Goal: Information Seeking & Learning: Learn about a topic

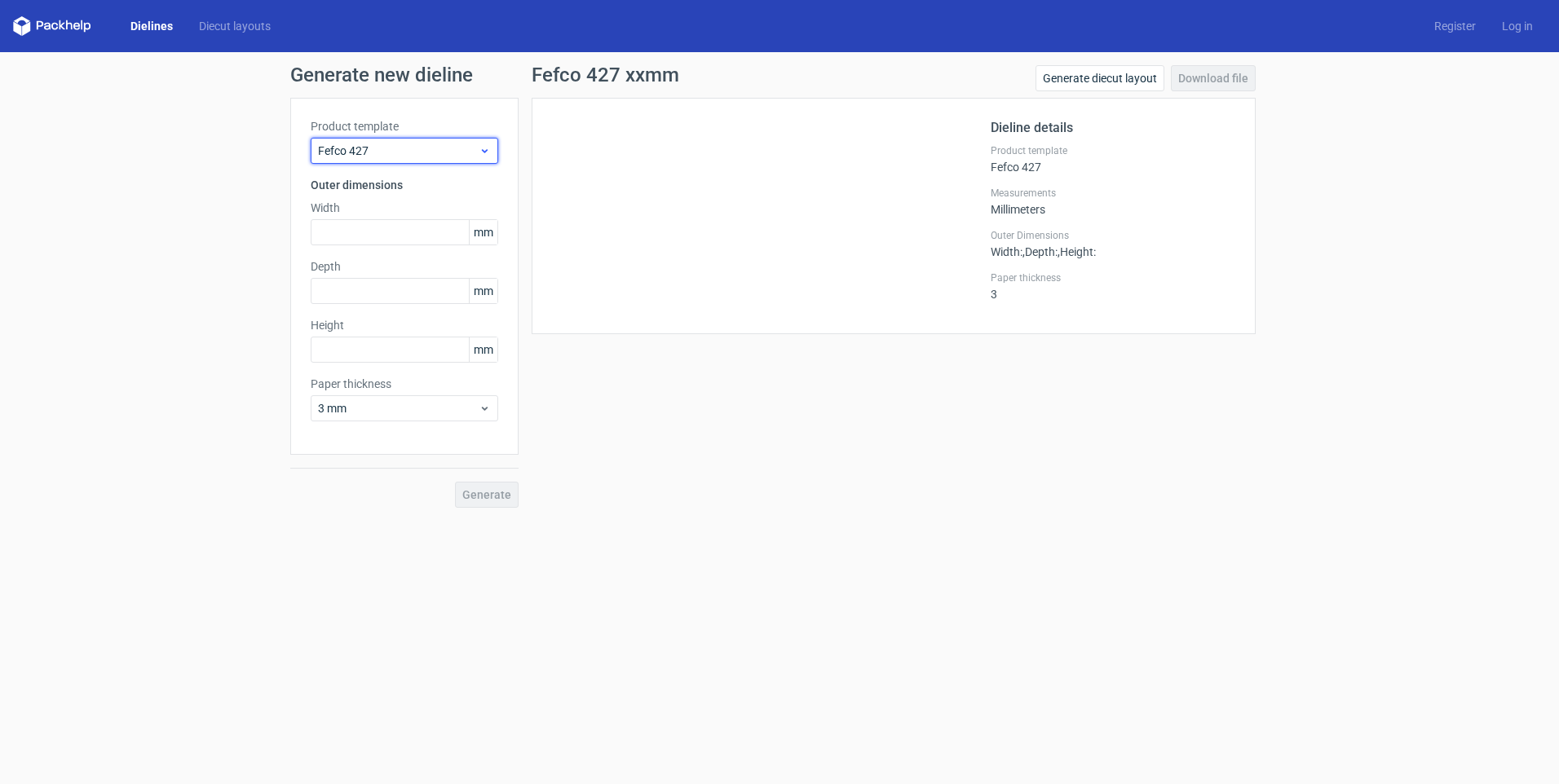
click at [436, 145] on span "Fefco 427" at bounding box center [399, 150] width 161 height 16
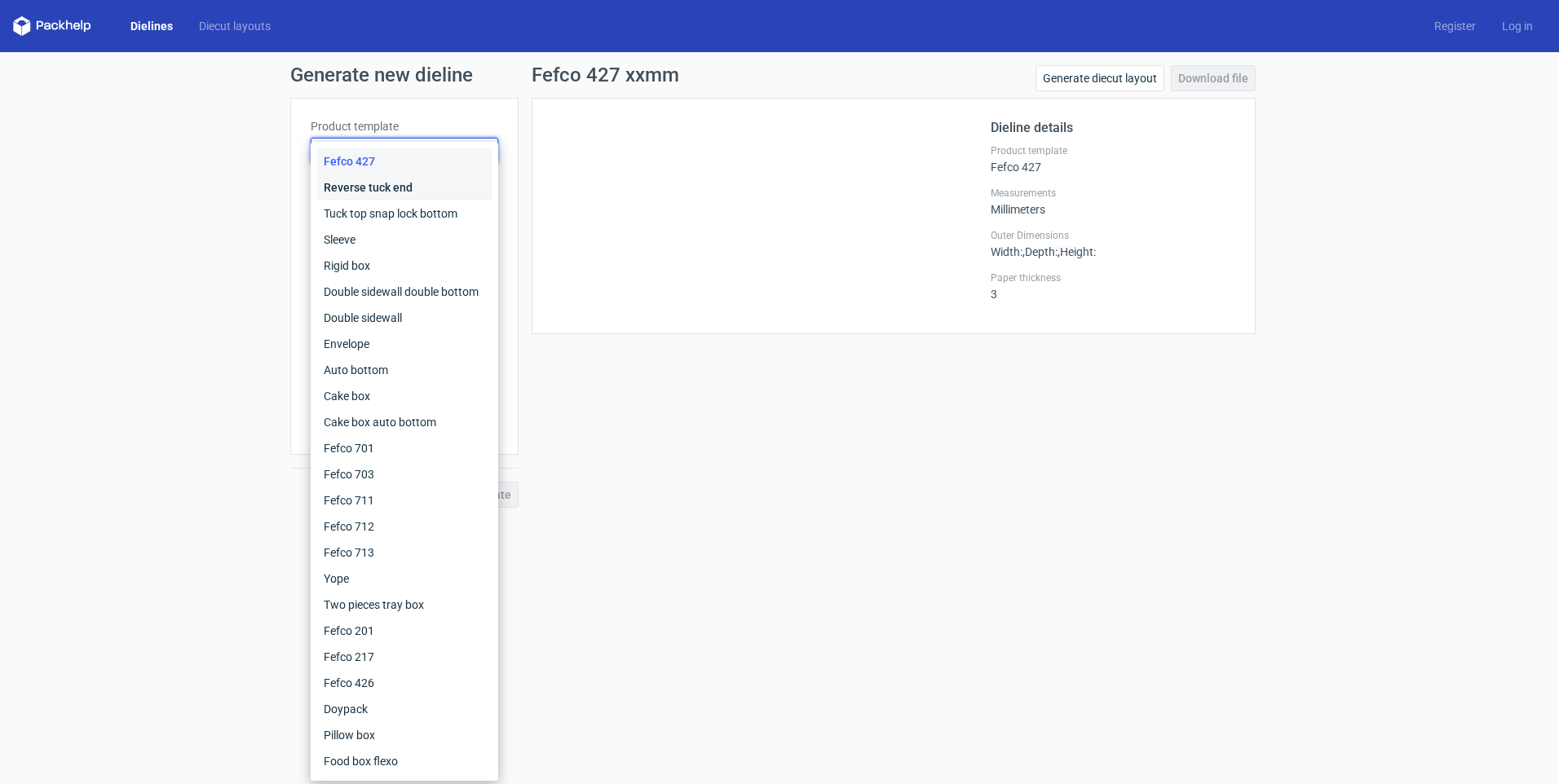
click at [401, 191] on div "Reverse tuck end" at bounding box center [405, 187] width 175 height 26
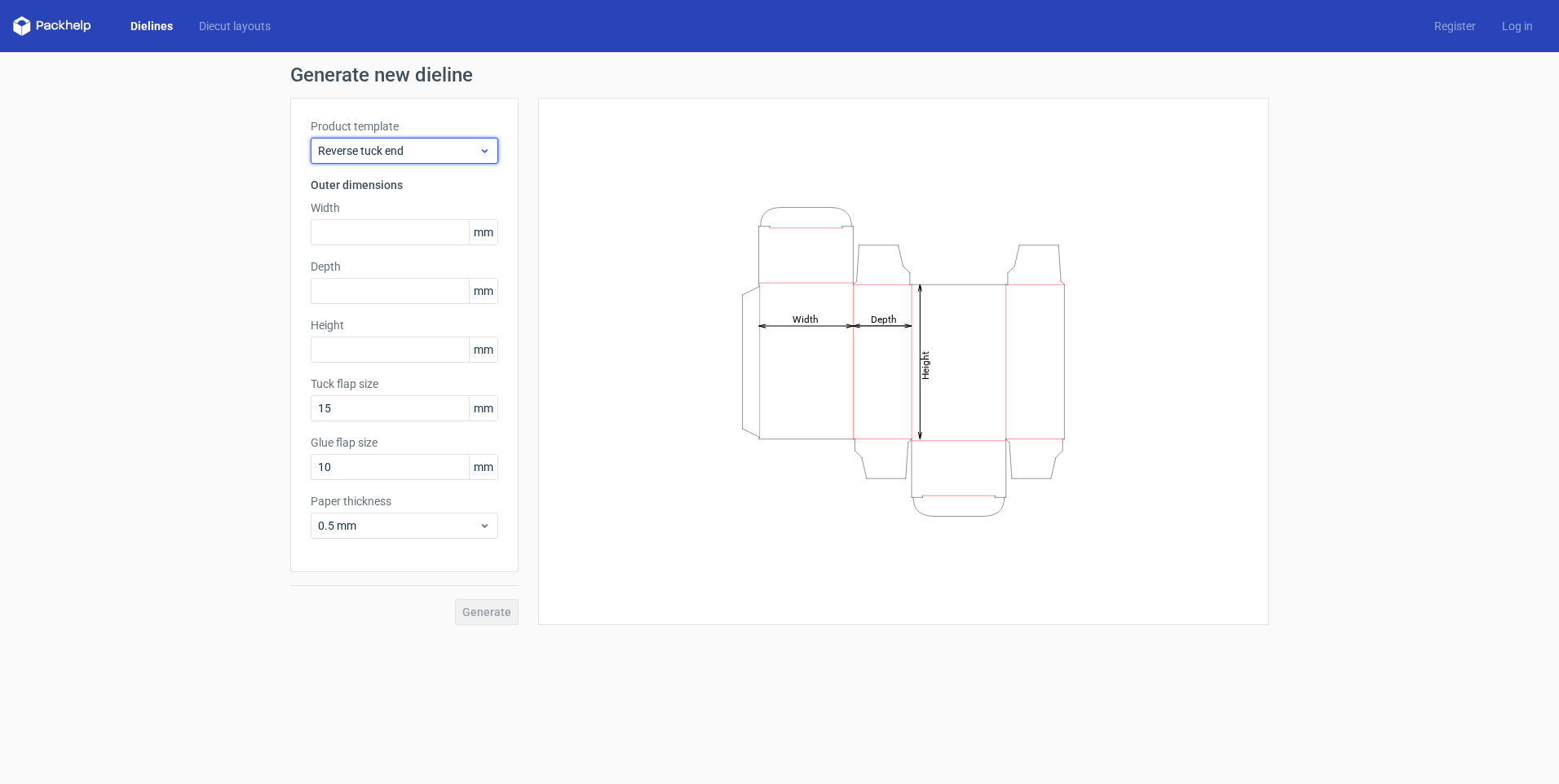
click at [429, 152] on span "Reverse tuck end" at bounding box center [399, 150] width 161 height 16
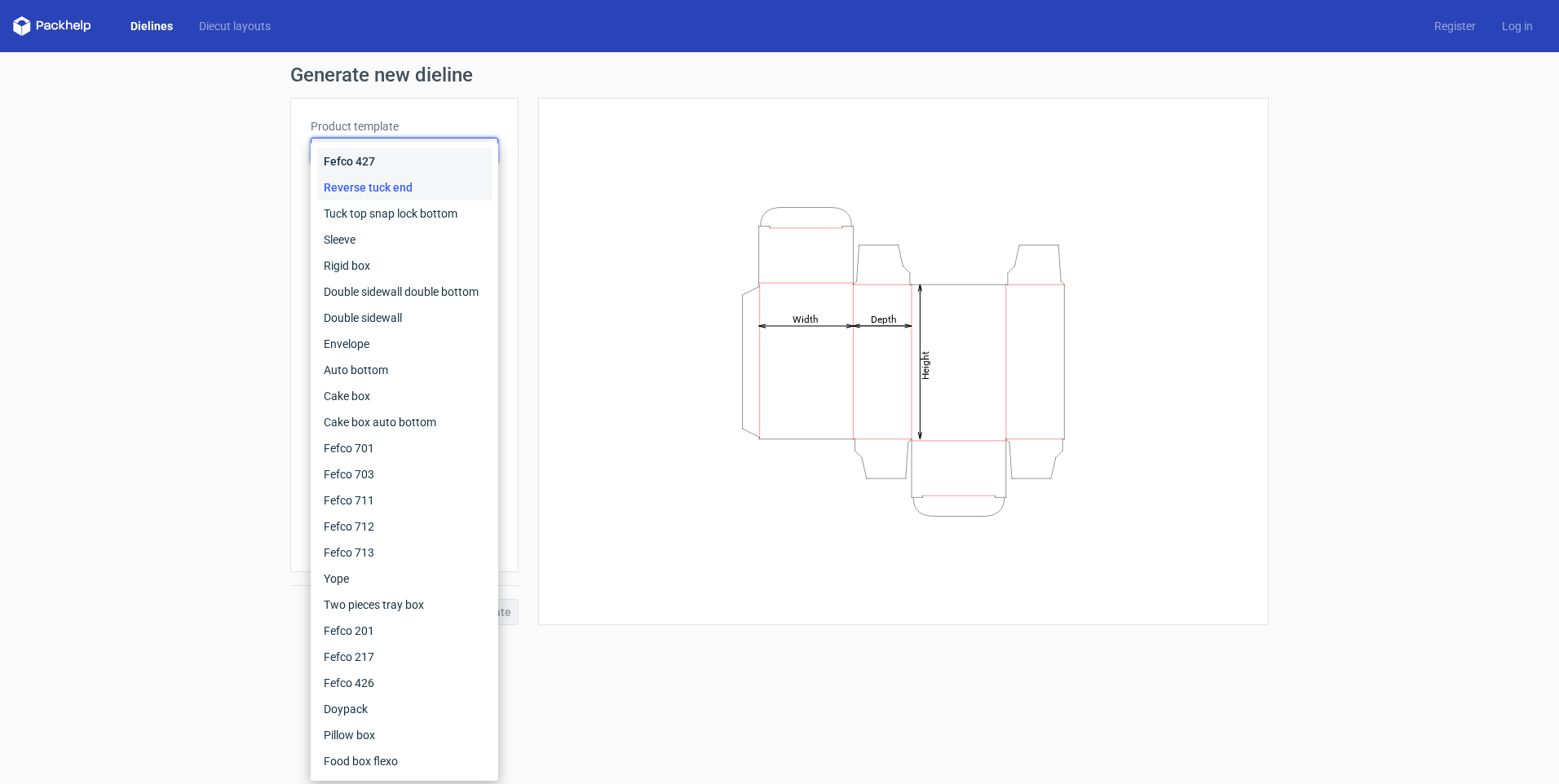
click at [396, 173] on div "Fefco 427" at bounding box center [405, 161] width 175 height 26
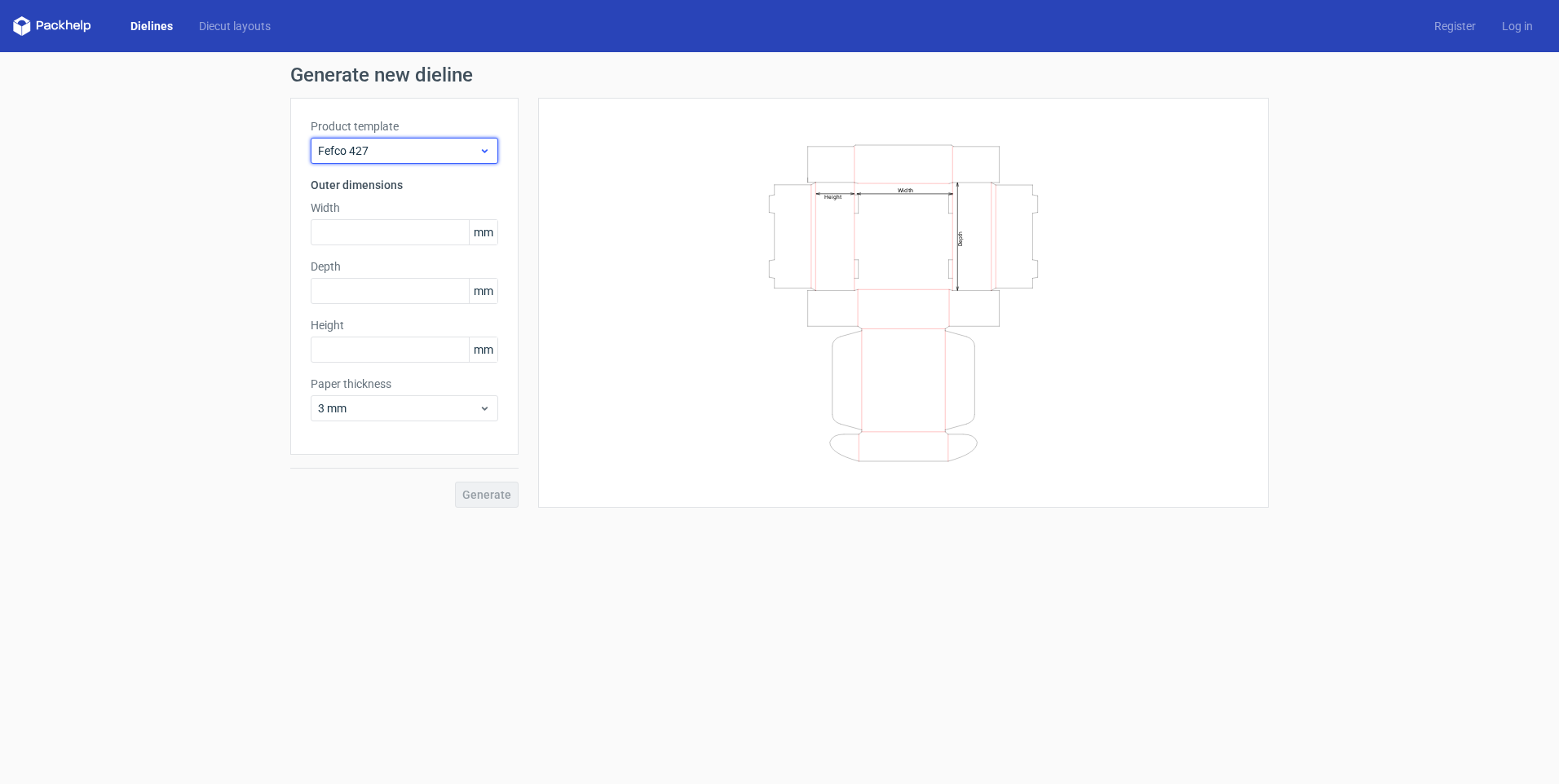
click at [431, 156] on span "Fefco 427" at bounding box center [399, 150] width 161 height 16
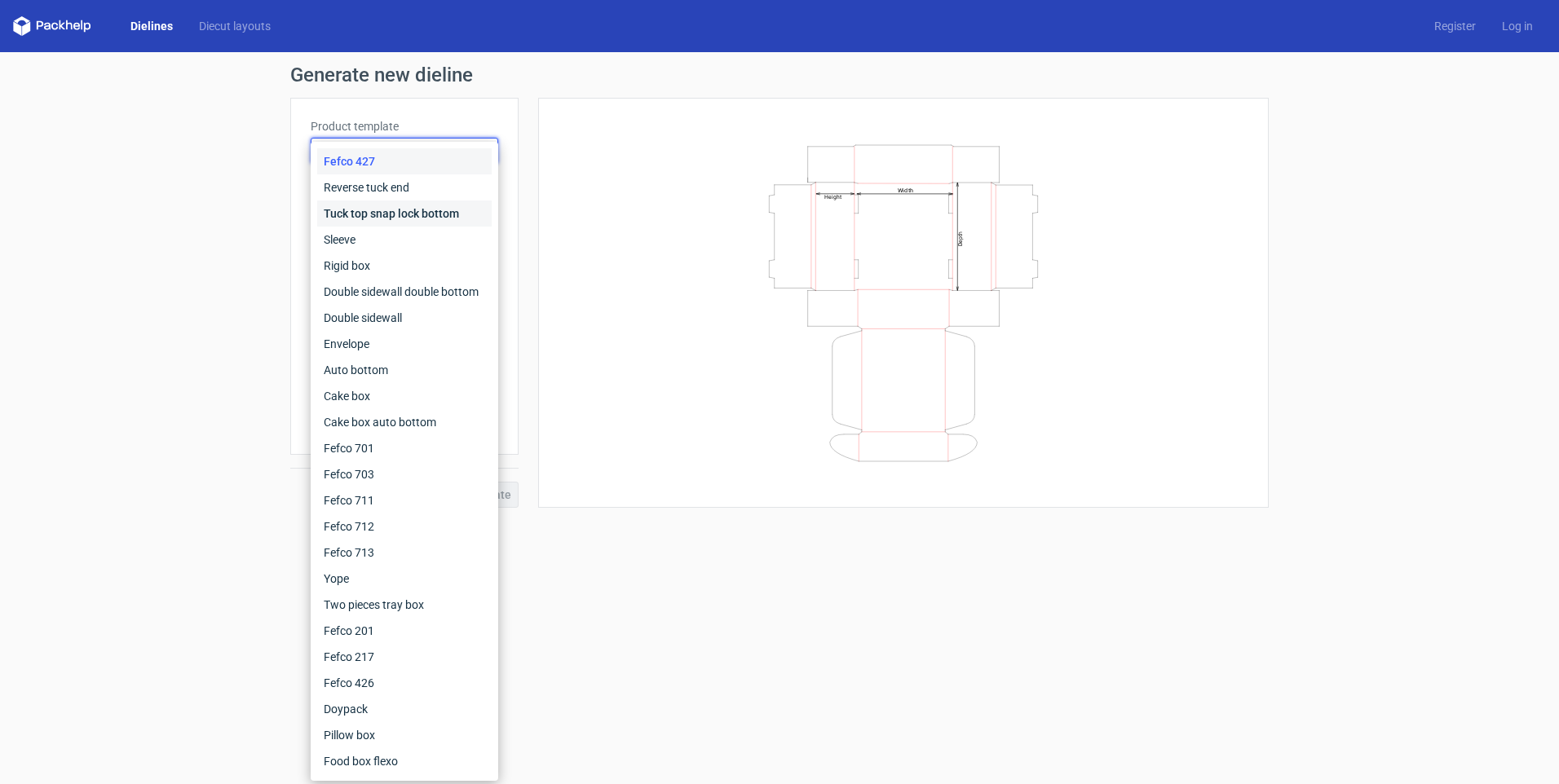
click at [400, 224] on div "Tuck top snap lock bottom" at bounding box center [405, 213] width 175 height 26
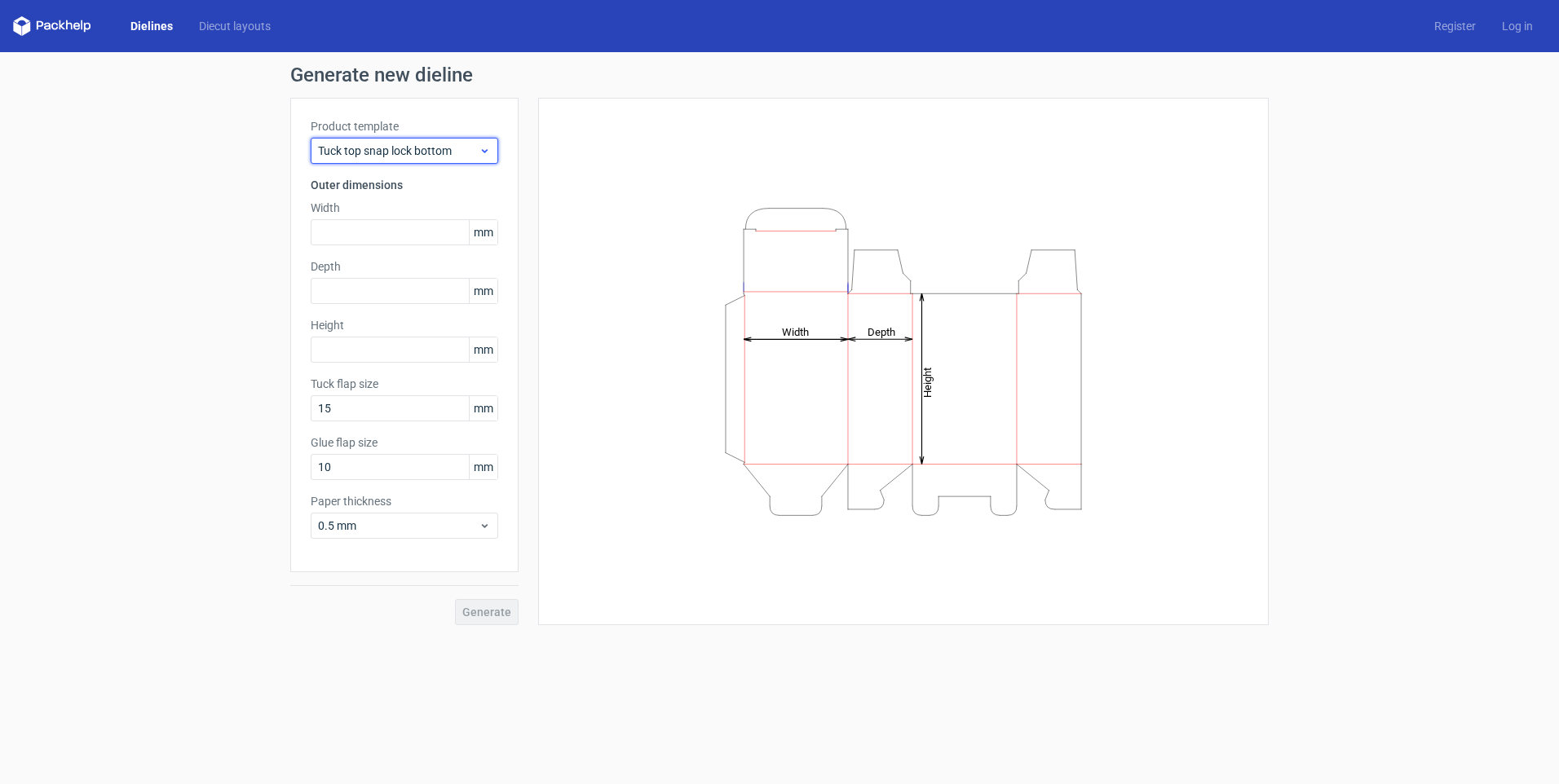
click at [410, 153] on span "Tuck top snap lock bottom" at bounding box center [399, 150] width 161 height 16
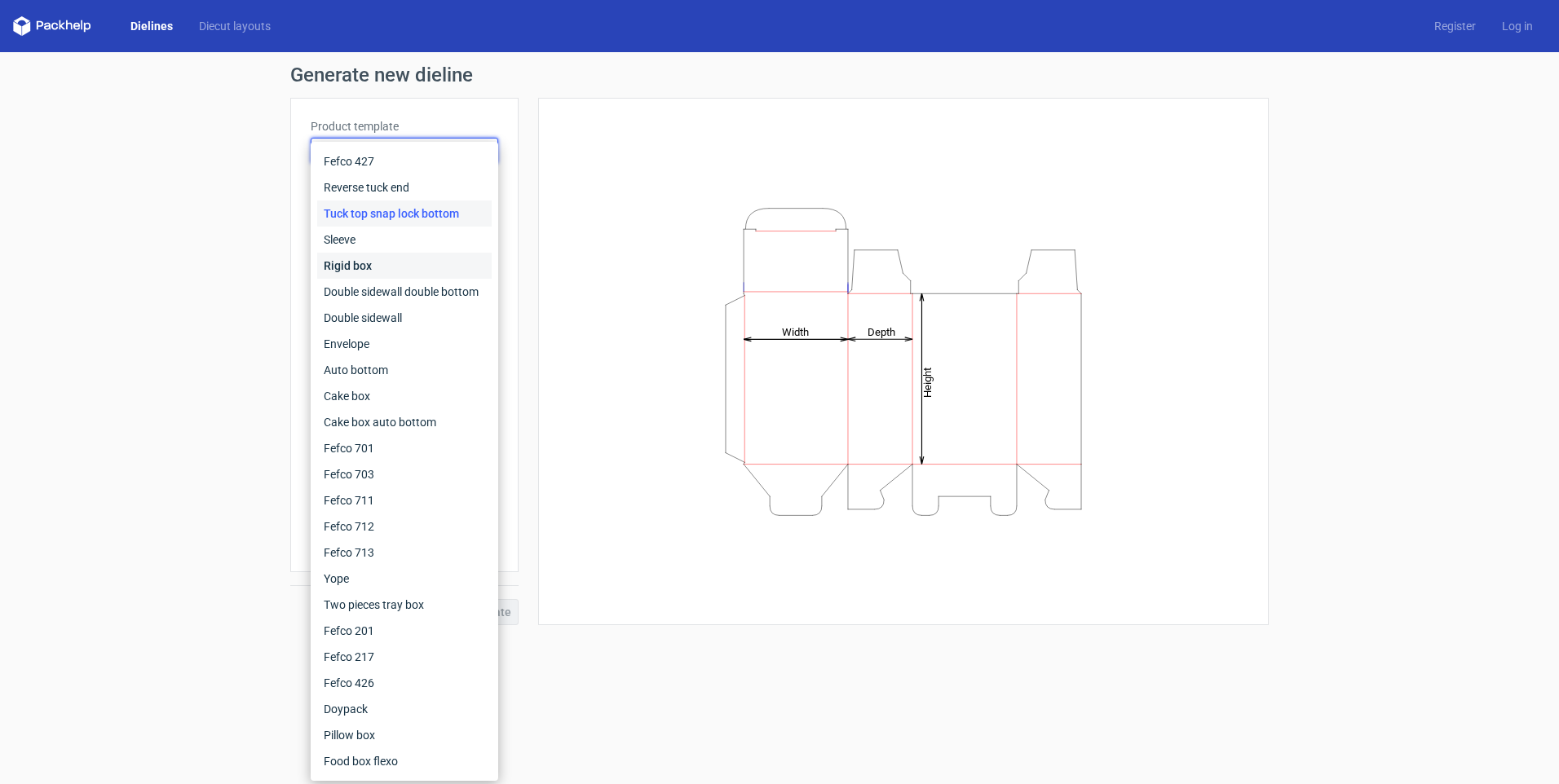
click at [378, 254] on div "Rigid box" at bounding box center [405, 265] width 175 height 26
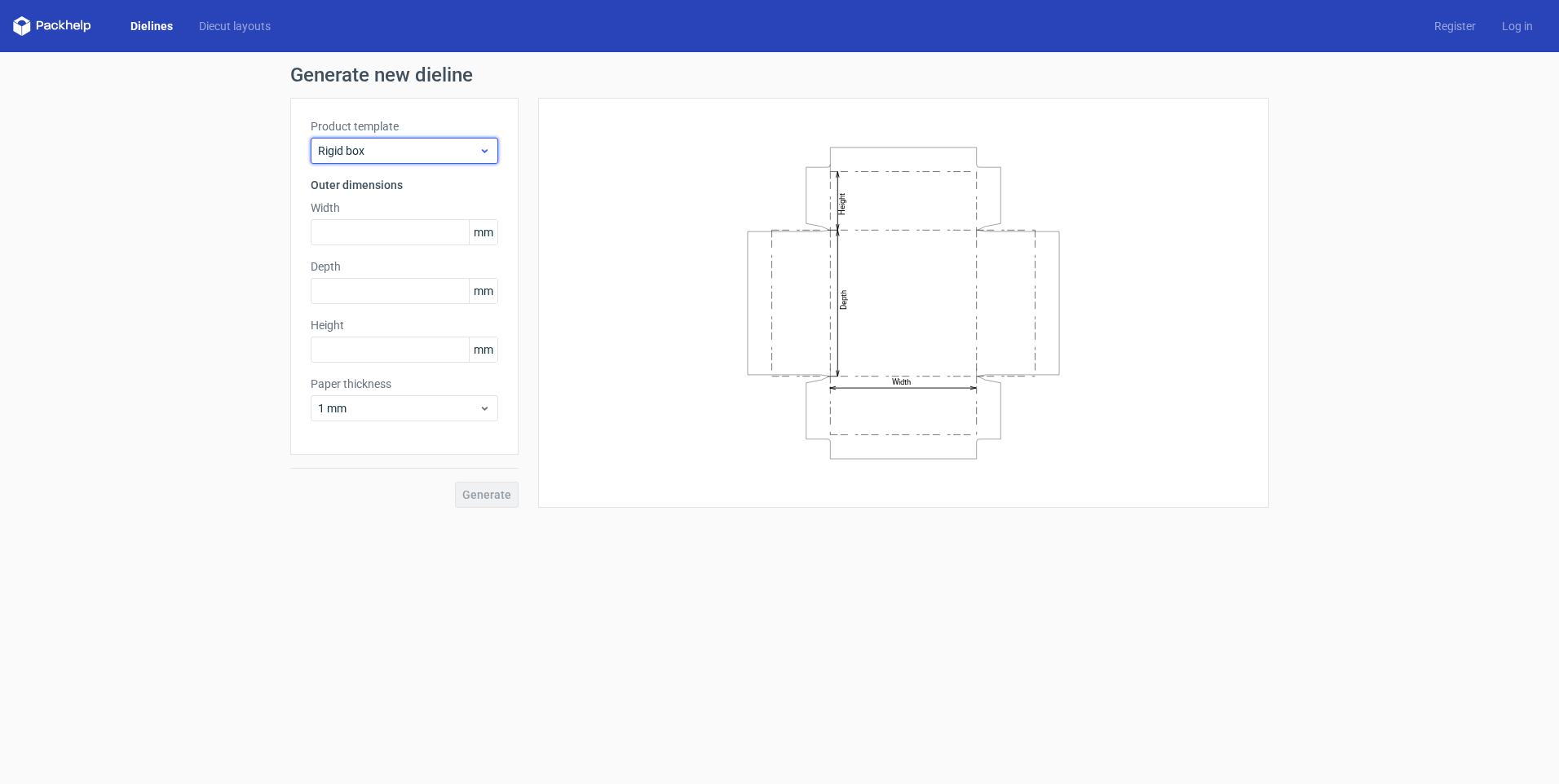
click at [433, 155] on span "Rigid box" at bounding box center [399, 150] width 161 height 16
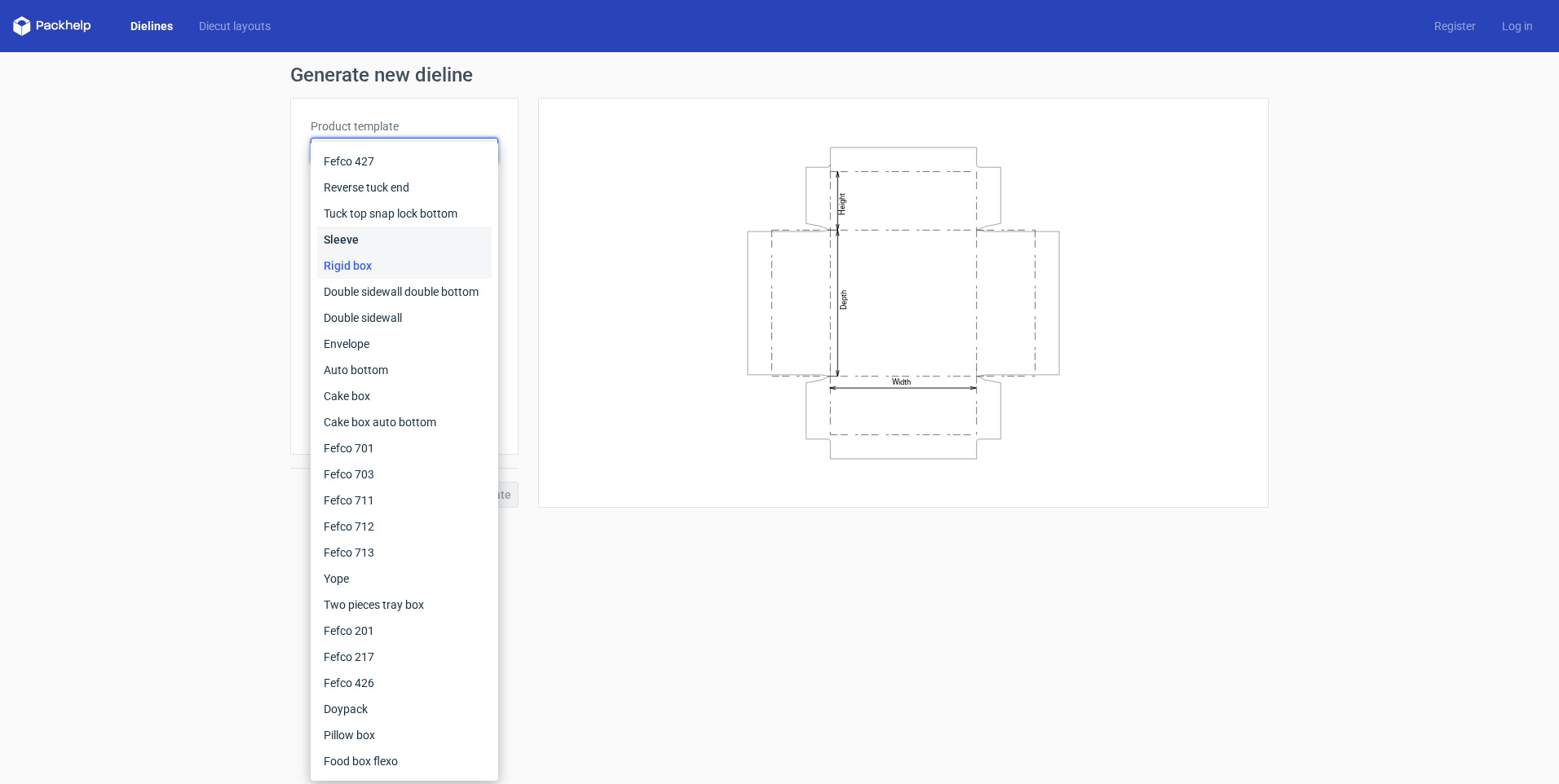
click at [369, 235] on div "Sleeve" at bounding box center [405, 240] width 175 height 26
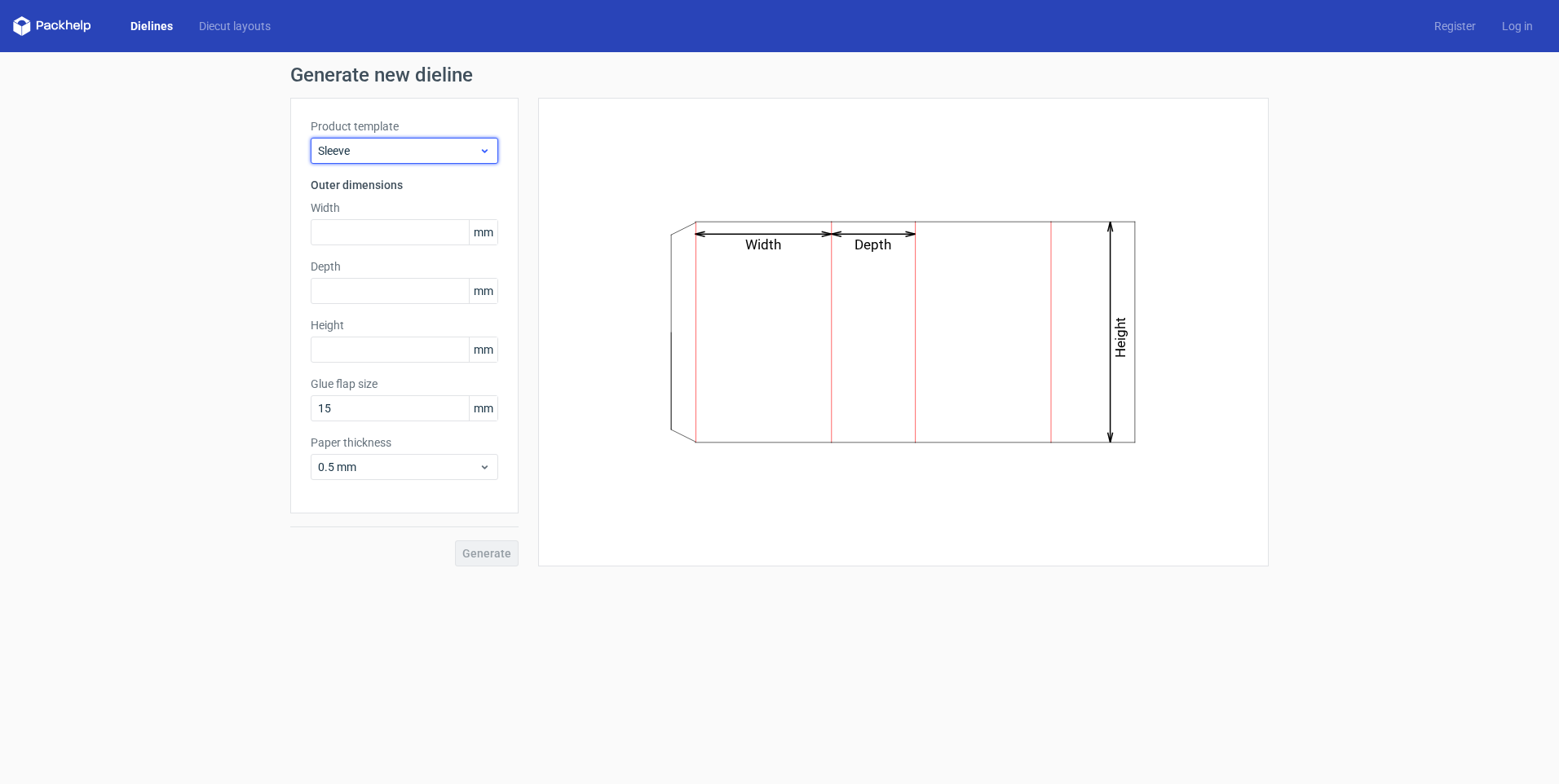
click at [434, 146] on span "Sleeve" at bounding box center [399, 150] width 161 height 16
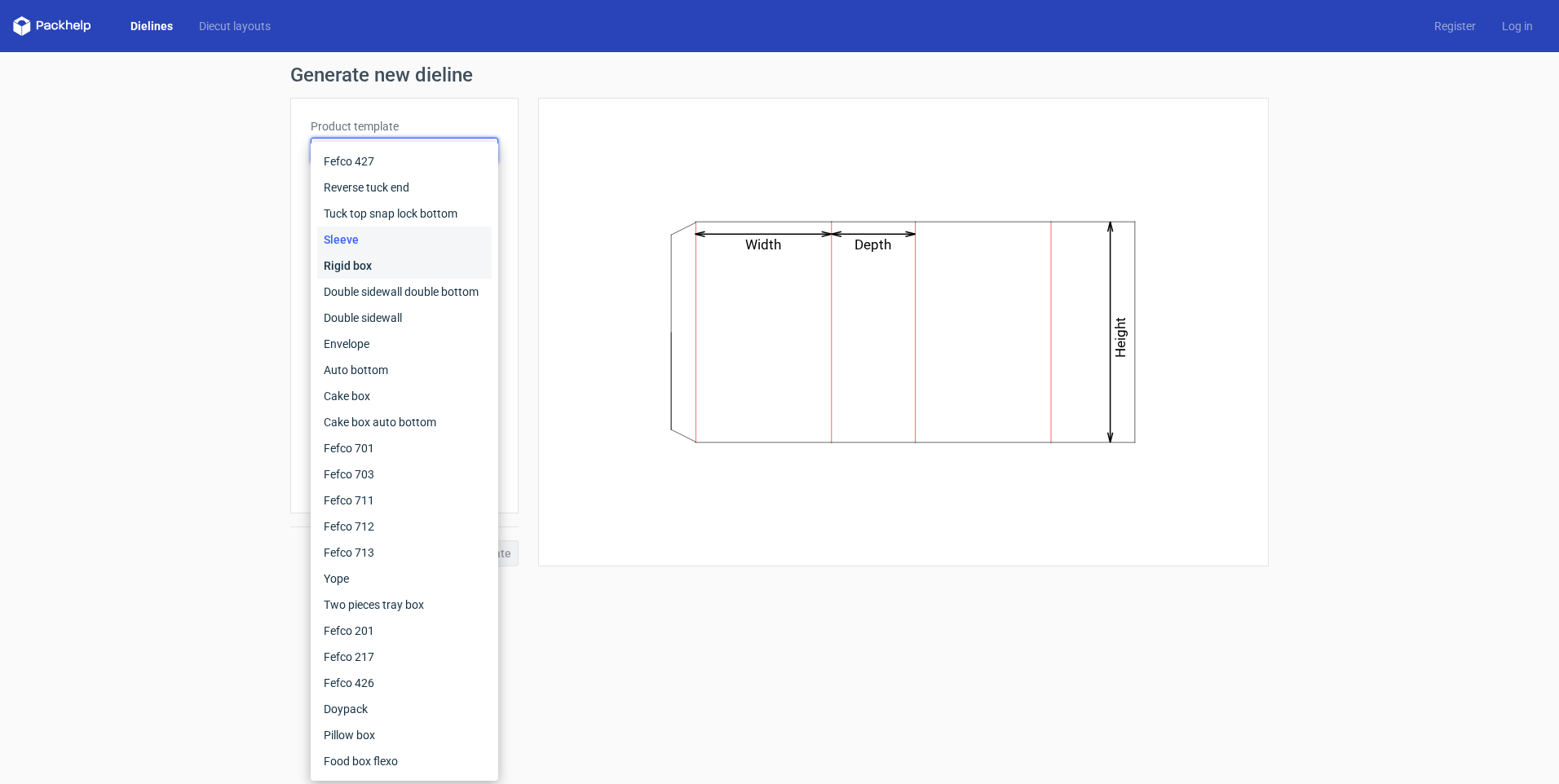
click at [373, 268] on div "Rigid box" at bounding box center [405, 265] width 175 height 26
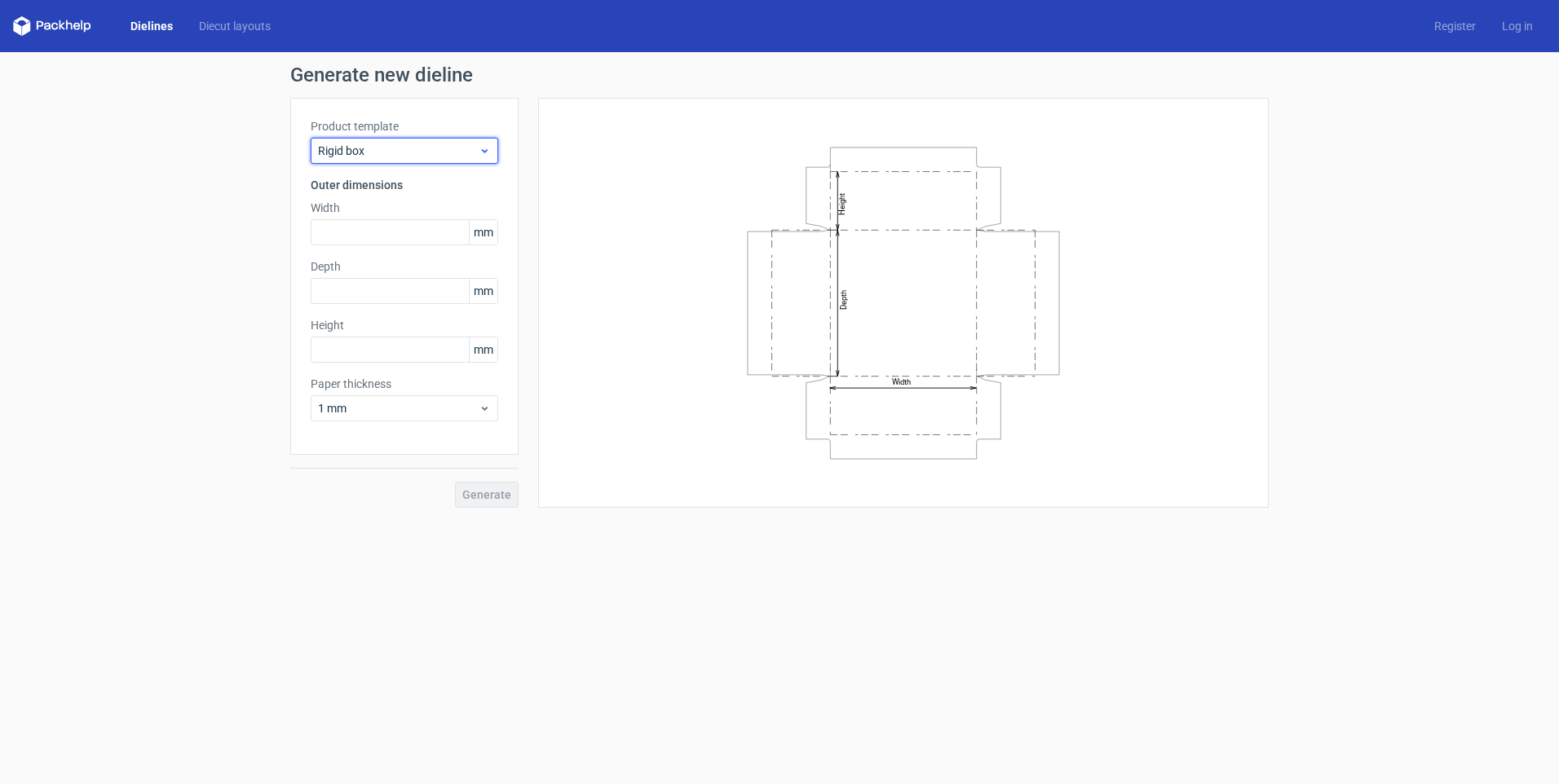
click at [447, 153] on span "Rigid box" at bounding box center [399, 150] width 161 height 16
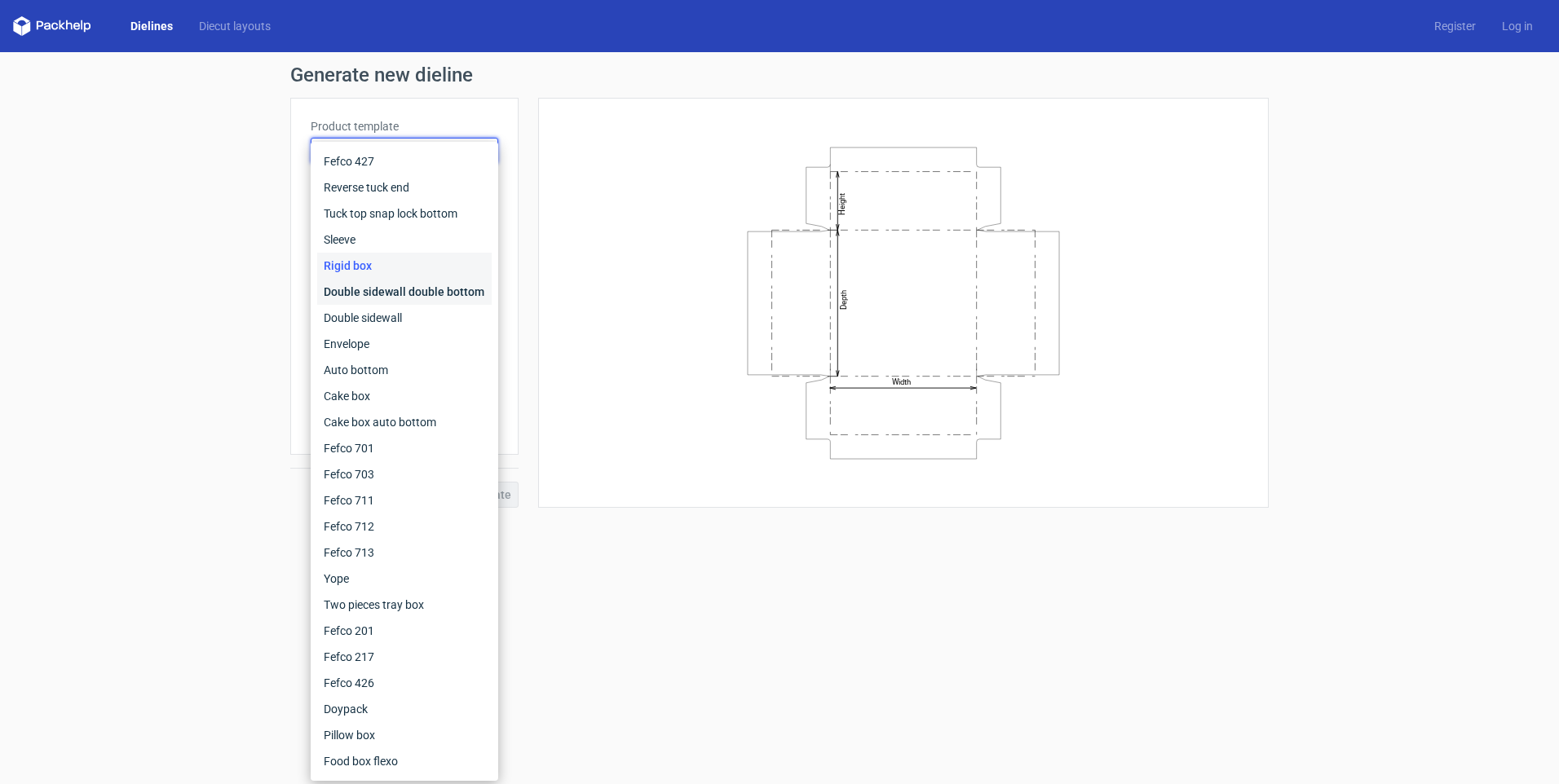
click at [369, 283] on div "Double sidewall double bottom" at bounding box center [405, 291] width 175 height 26
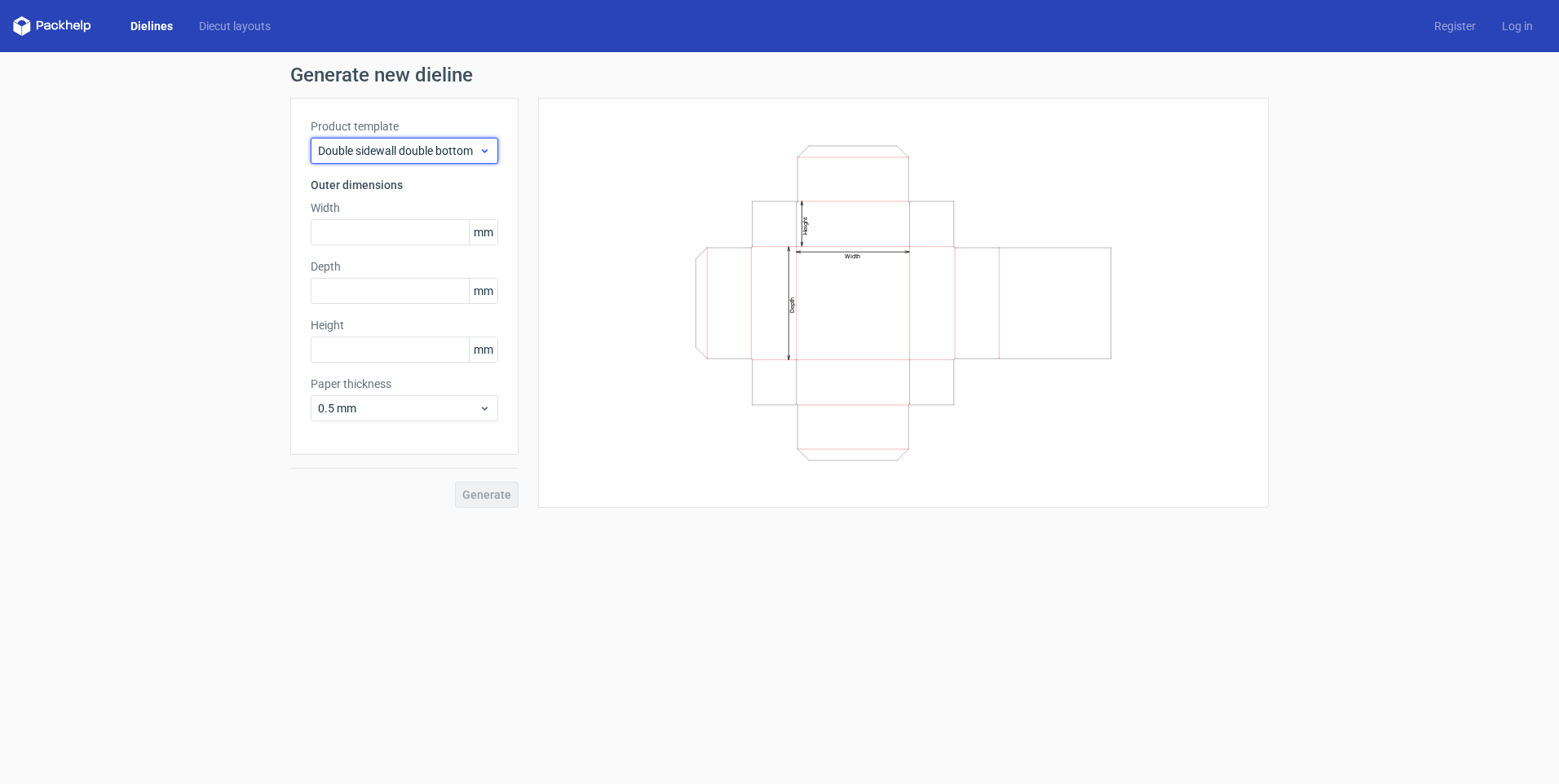
click at [427, 152] on span "Double sidewall double bottom" at bounding box center [399, 150] width 161 height 16
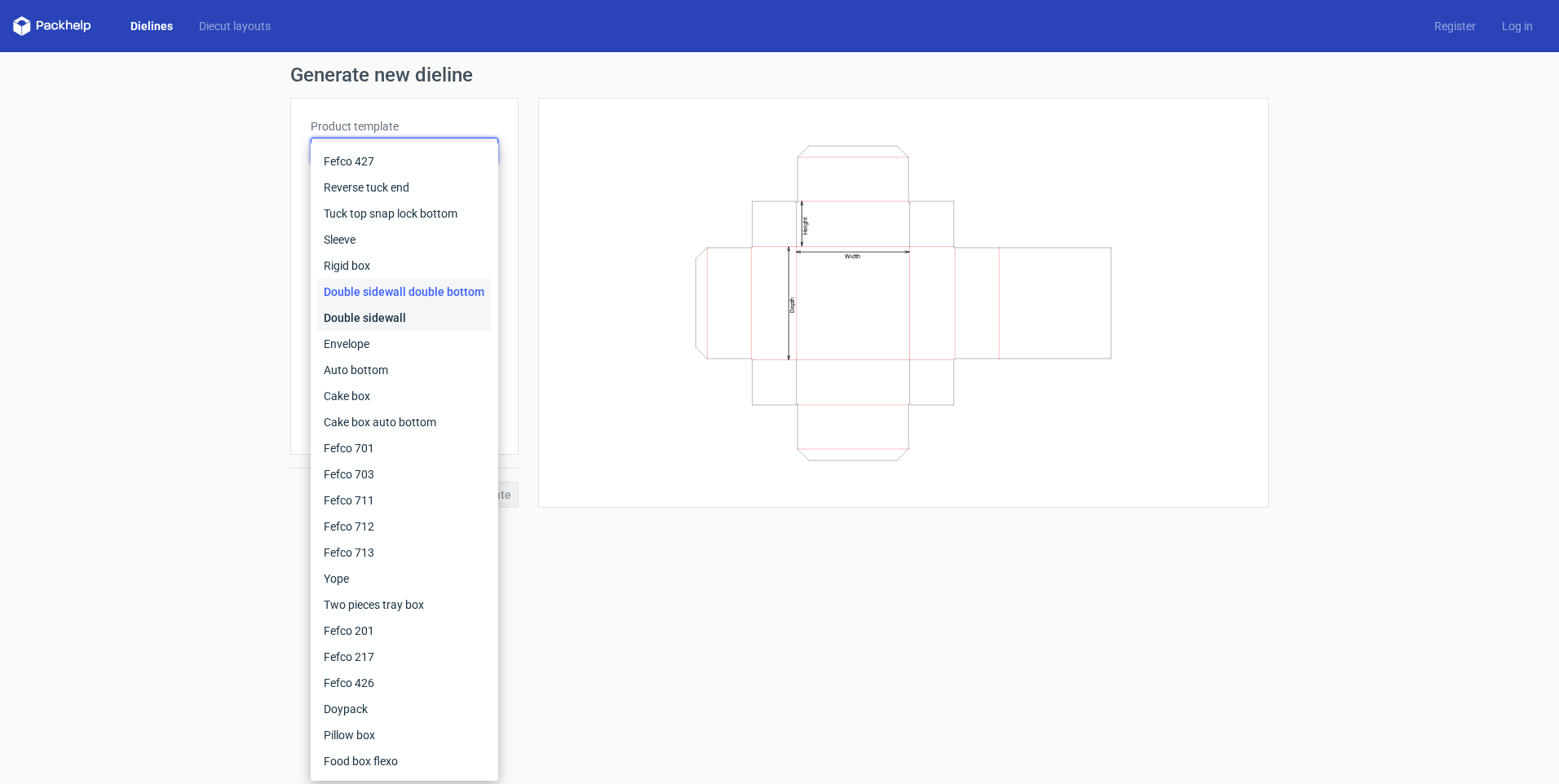
click at [400, 311] on div "Double sidewall" at bounding box center [405, 317] width 175 height 26
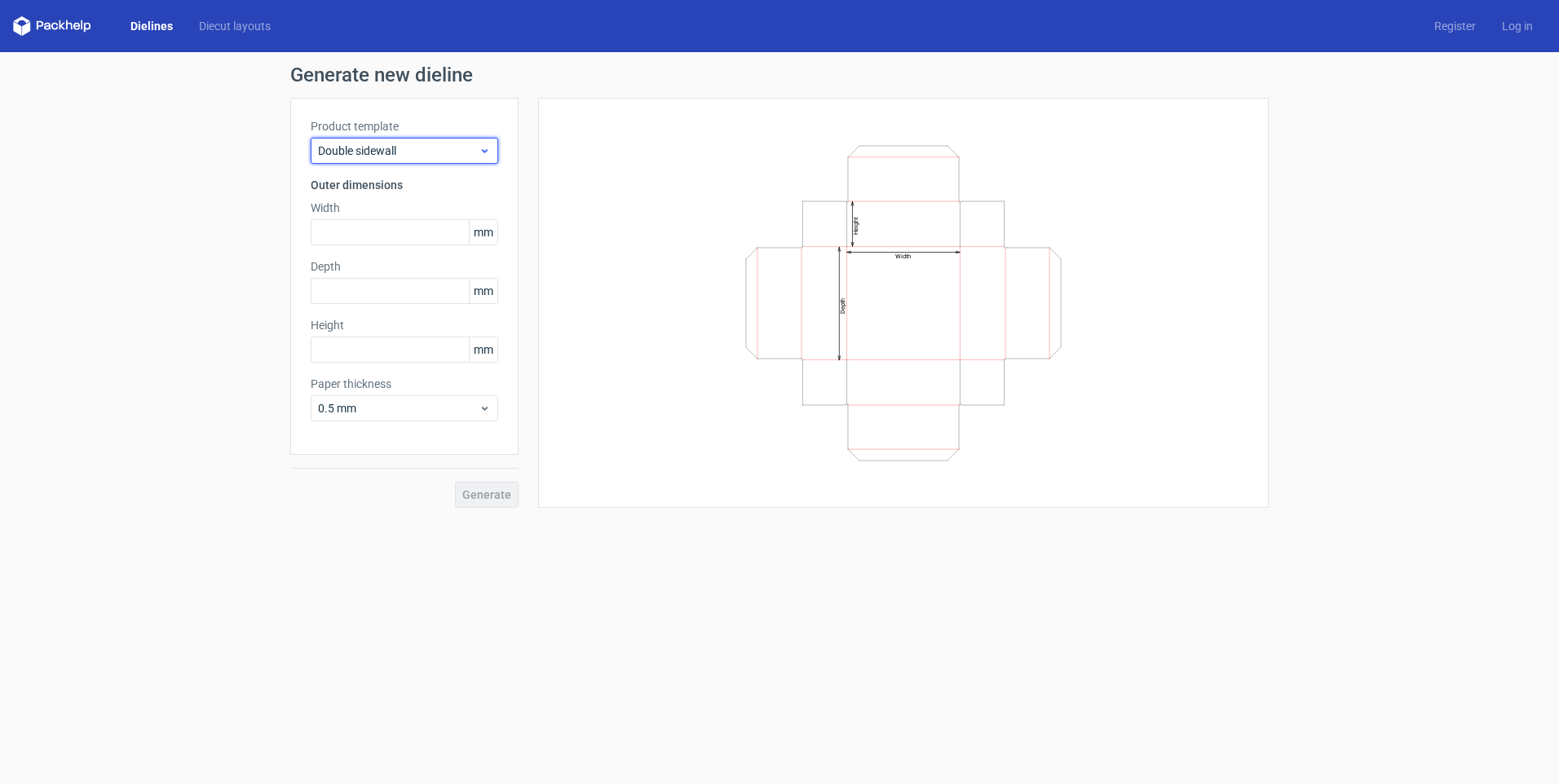
click at [421, 147] on span "Double sidewall" at bounding box center [399, 150] width 161 height 16
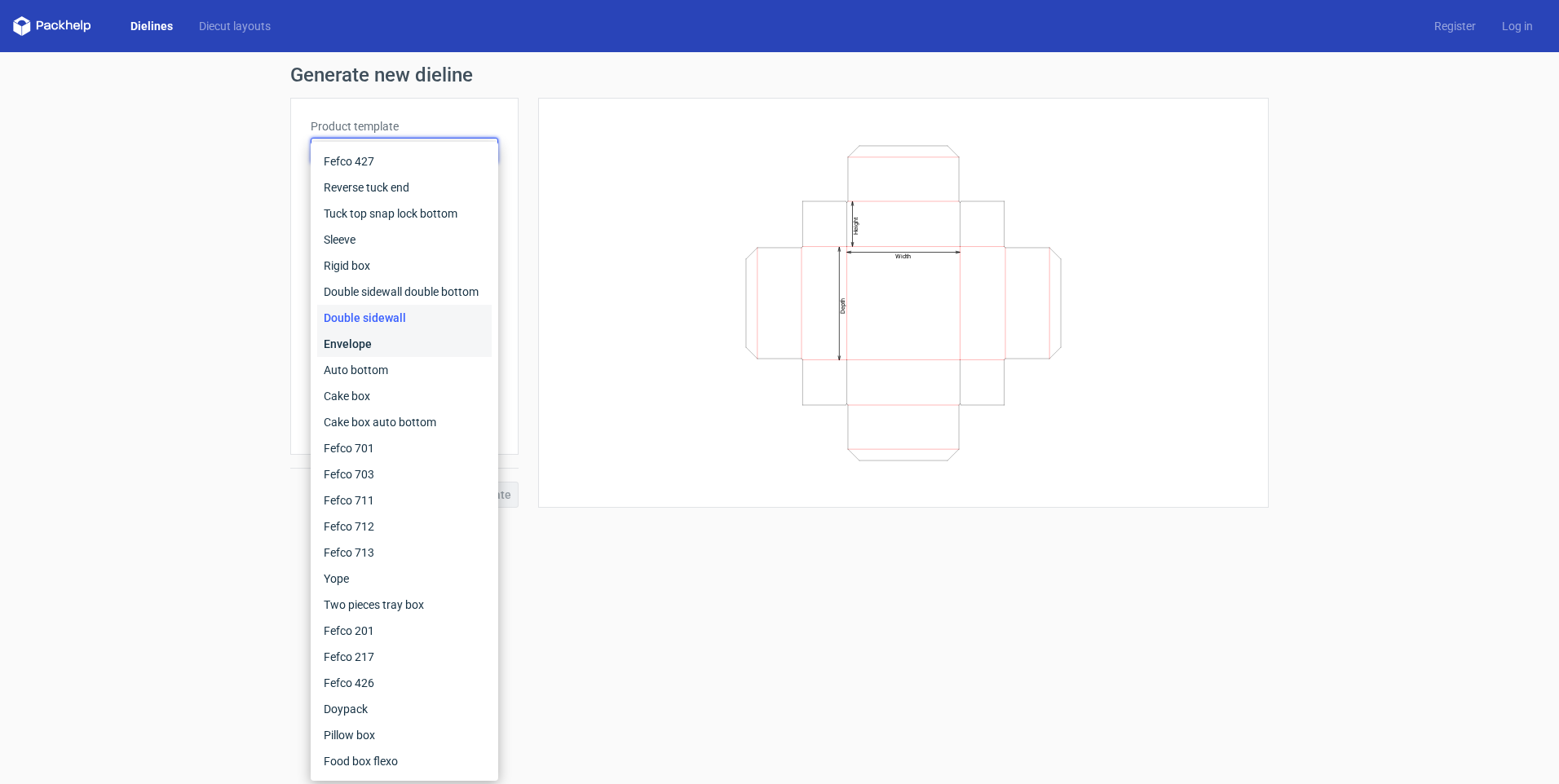
click at [367, 354] on div "Envelope" at bounding box center [405, 343] width 175 height 26
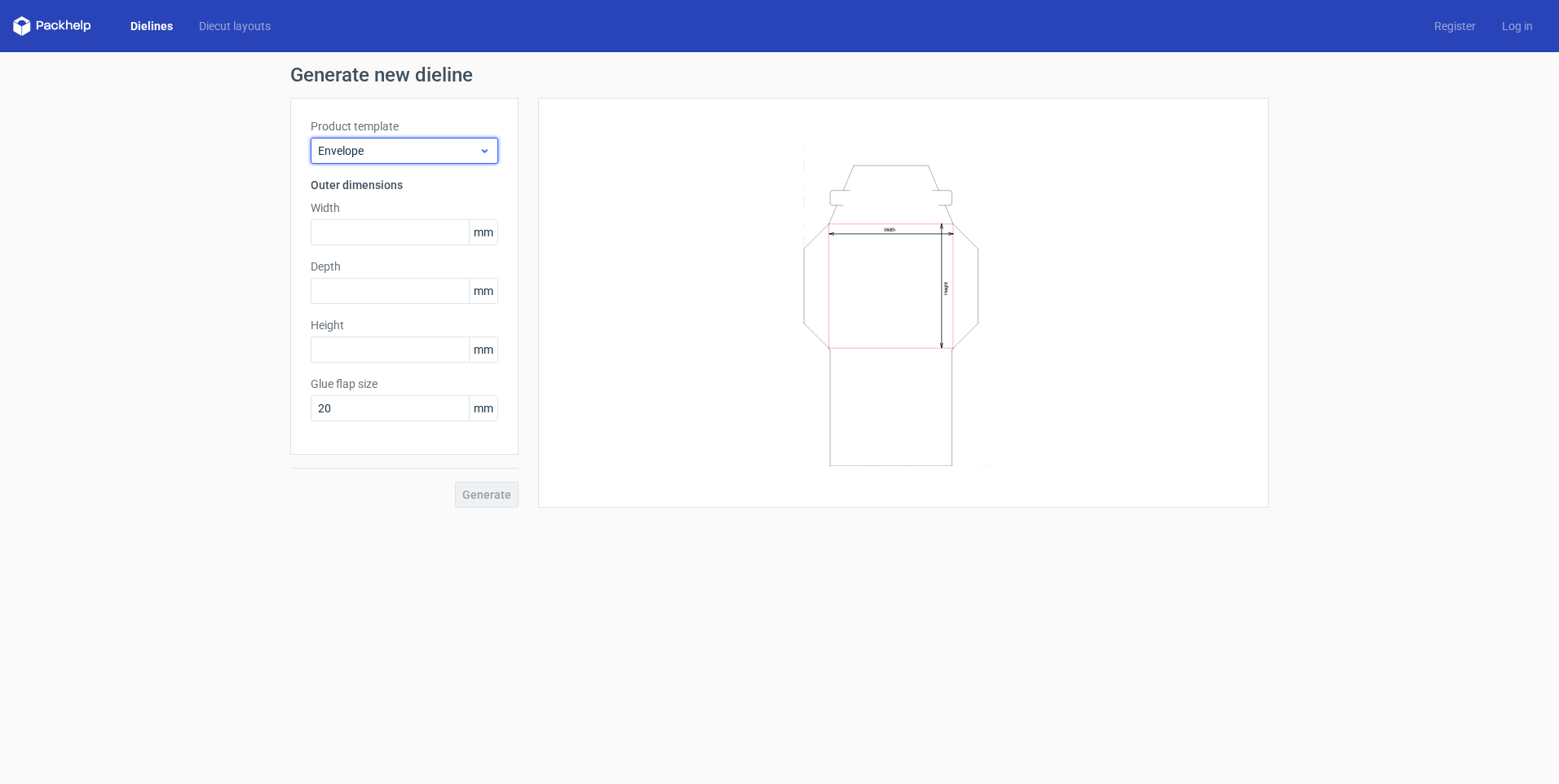
click at [436, 153] on span "Envelope" at bounding box center [399, 150] width 161 height 16
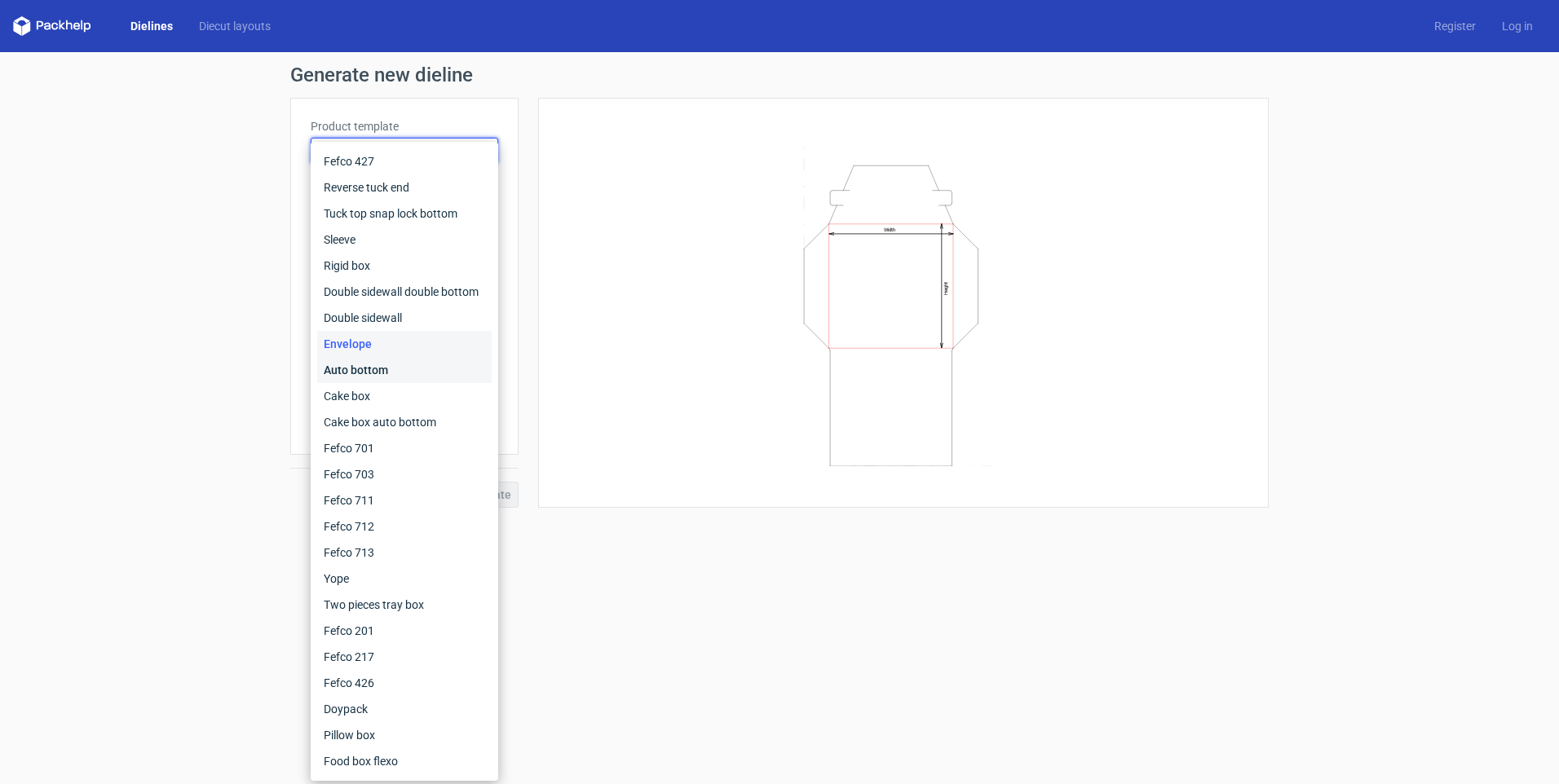
click at [374, 380] on div "Auto bottom" at bounding box center [405, 370] width 175 height 26
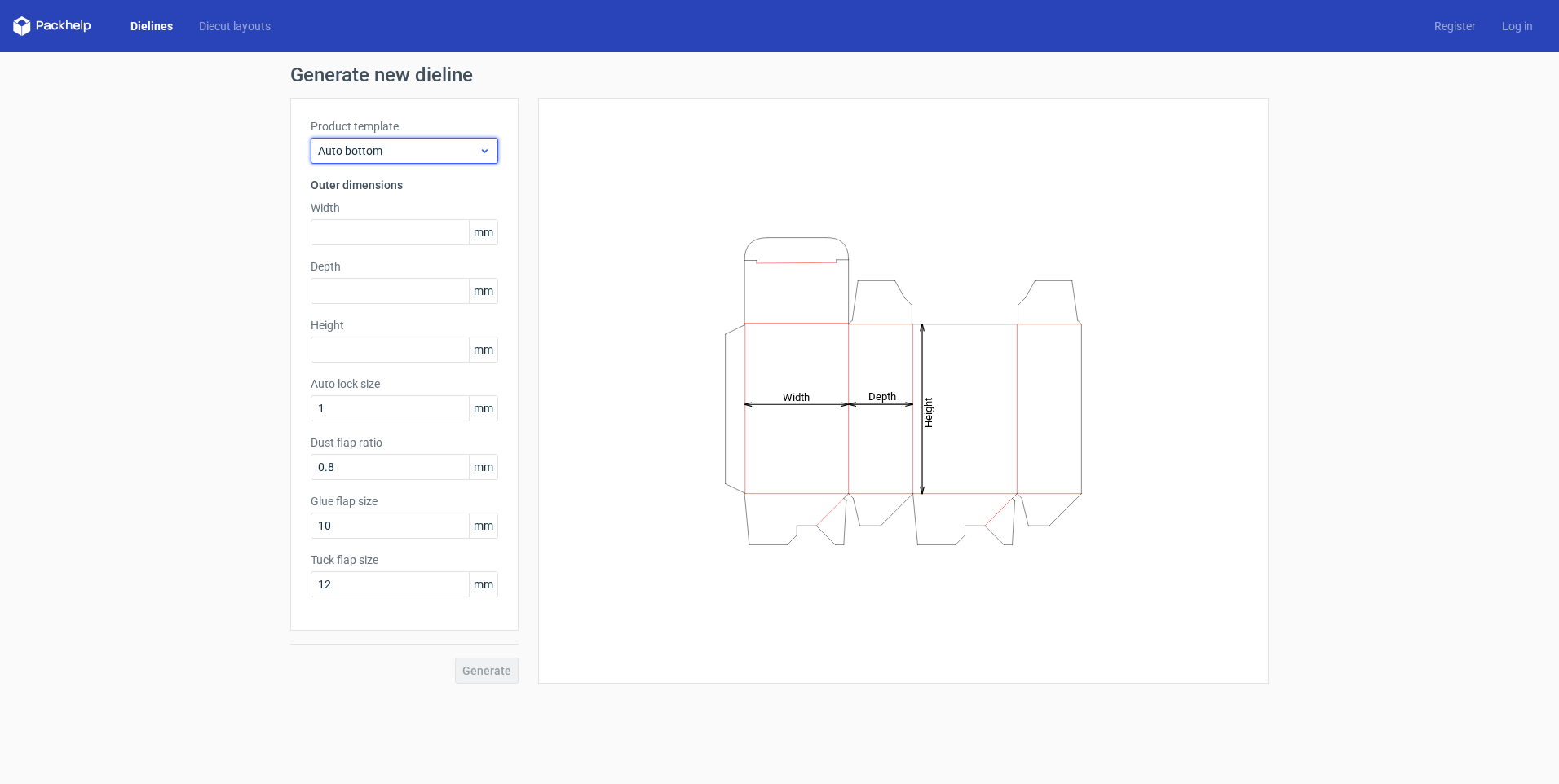
click at [451, 154] on span "Auto bottom" at bounding box center [399, 150] width 161 height 16
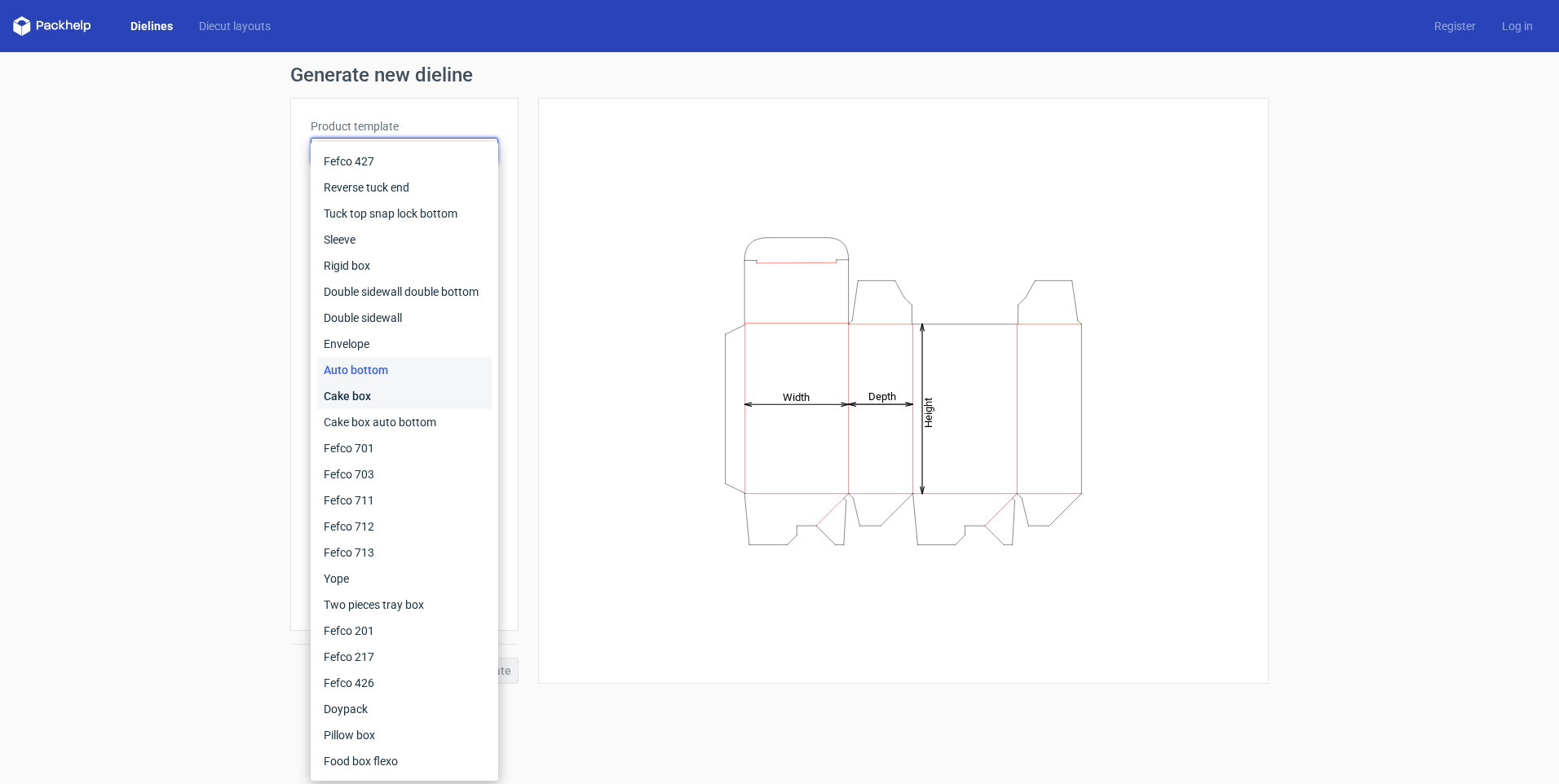
click at [375, 400] on div "Cake box" at bounding box center [405, 396] width 175 height 26
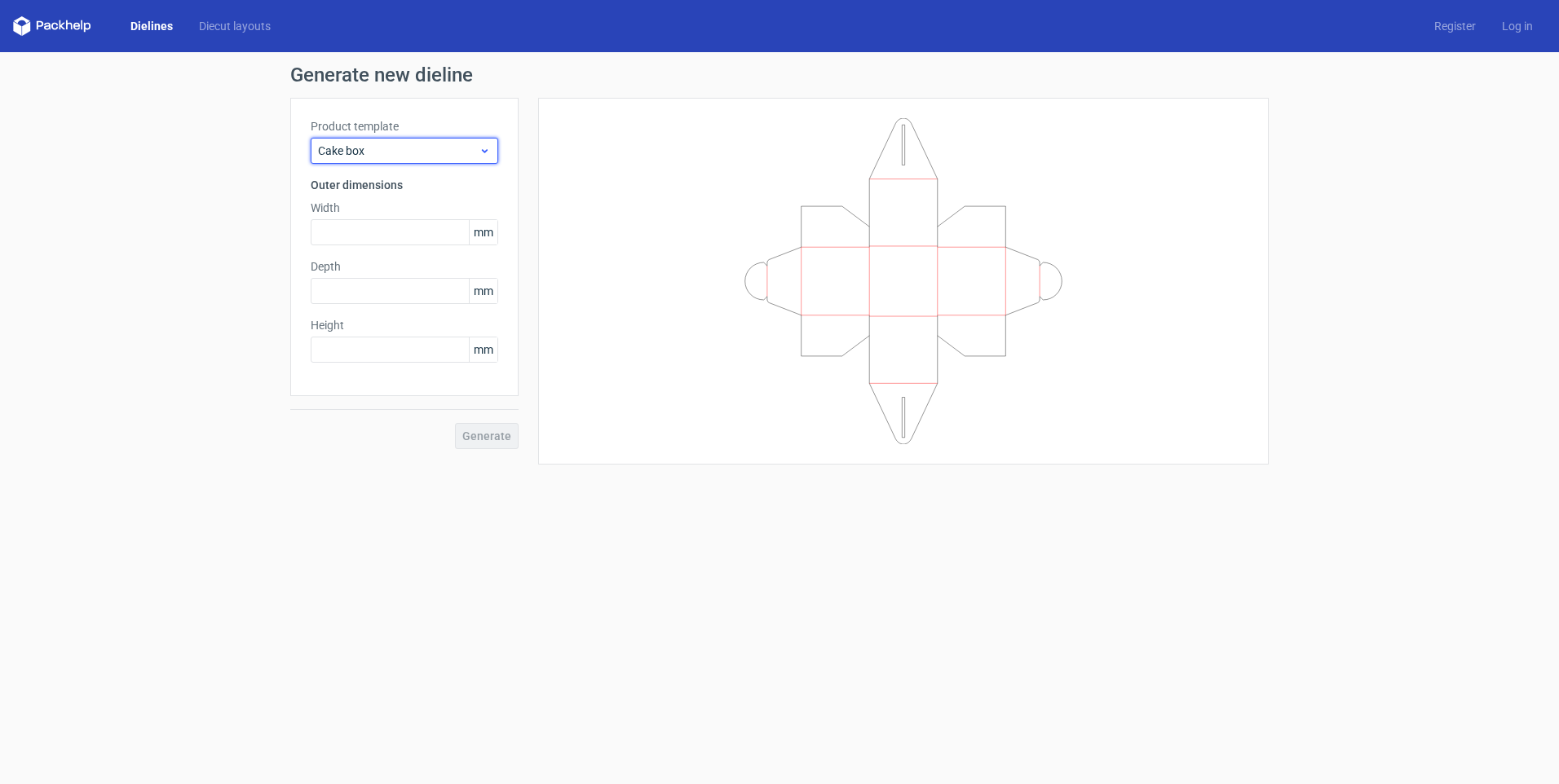
click at [433, 156] on span "Cake box" at bounding box center [399, 150] width 161 height 16
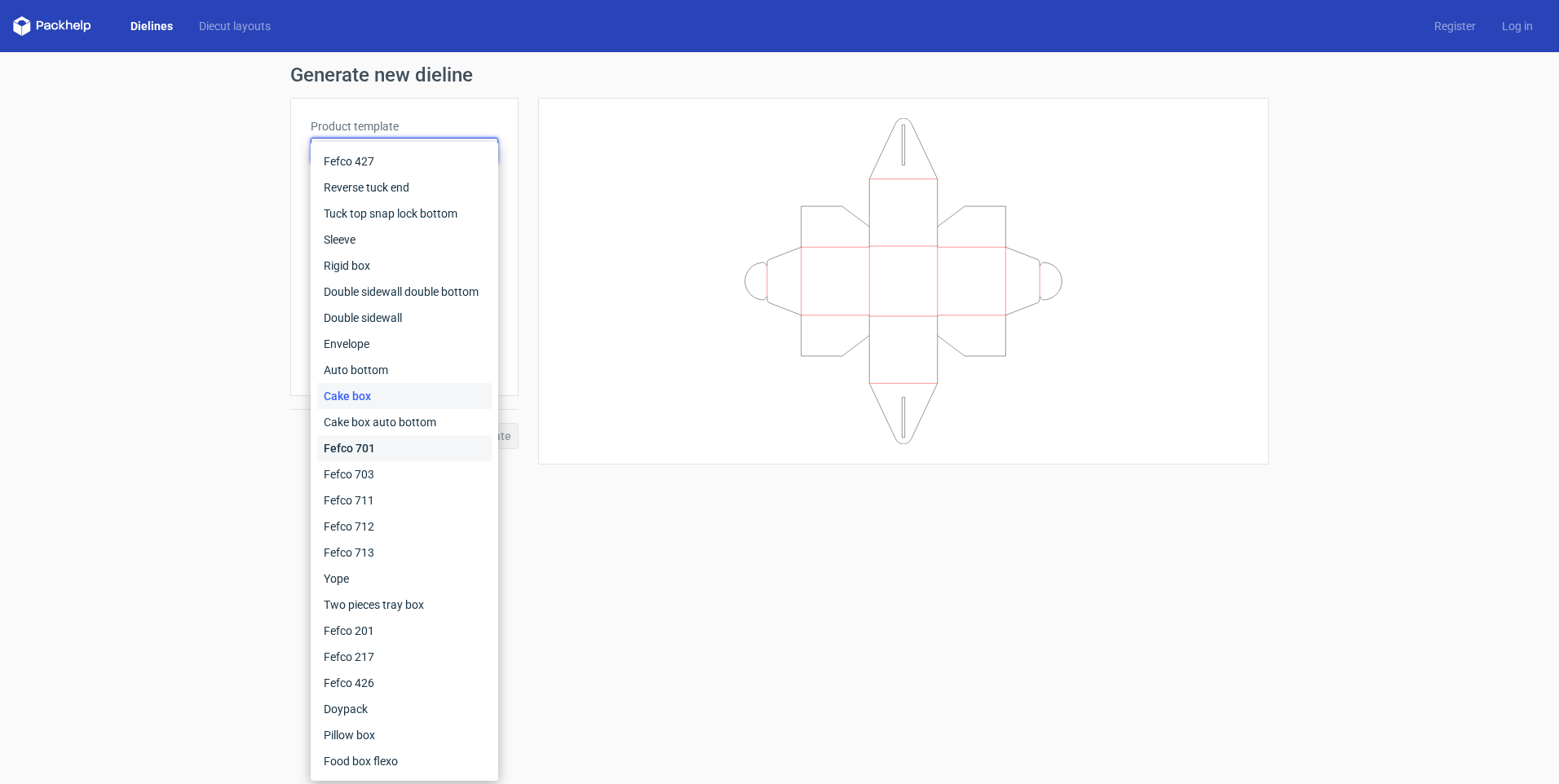
click at [418, 449] on div "Fefco 701" at bounding box center [405, 448] width 175 height 26
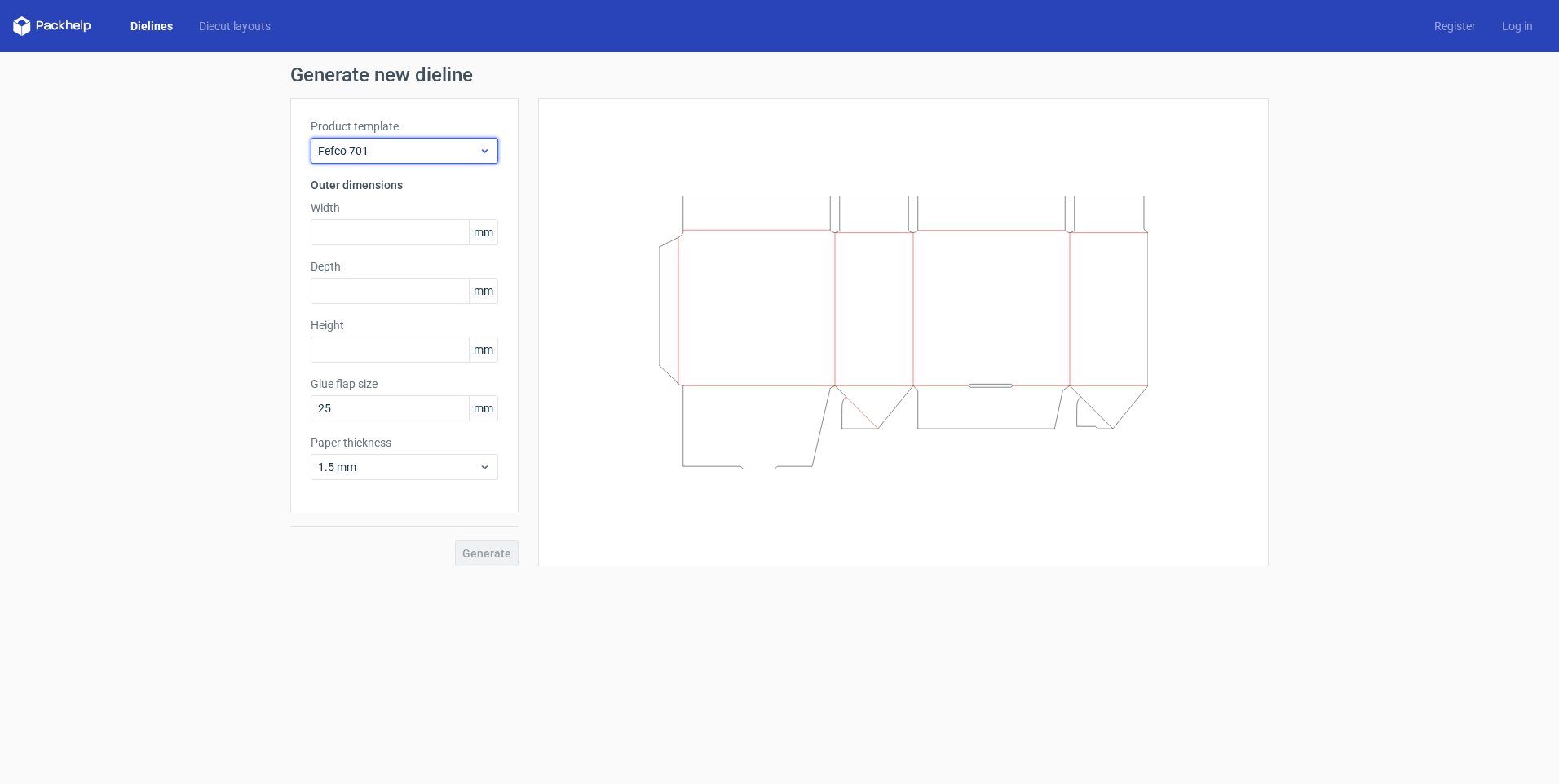
click at [434, 150] on span "Fefco 701" at bounding box center [399, 150] width 161 height 16
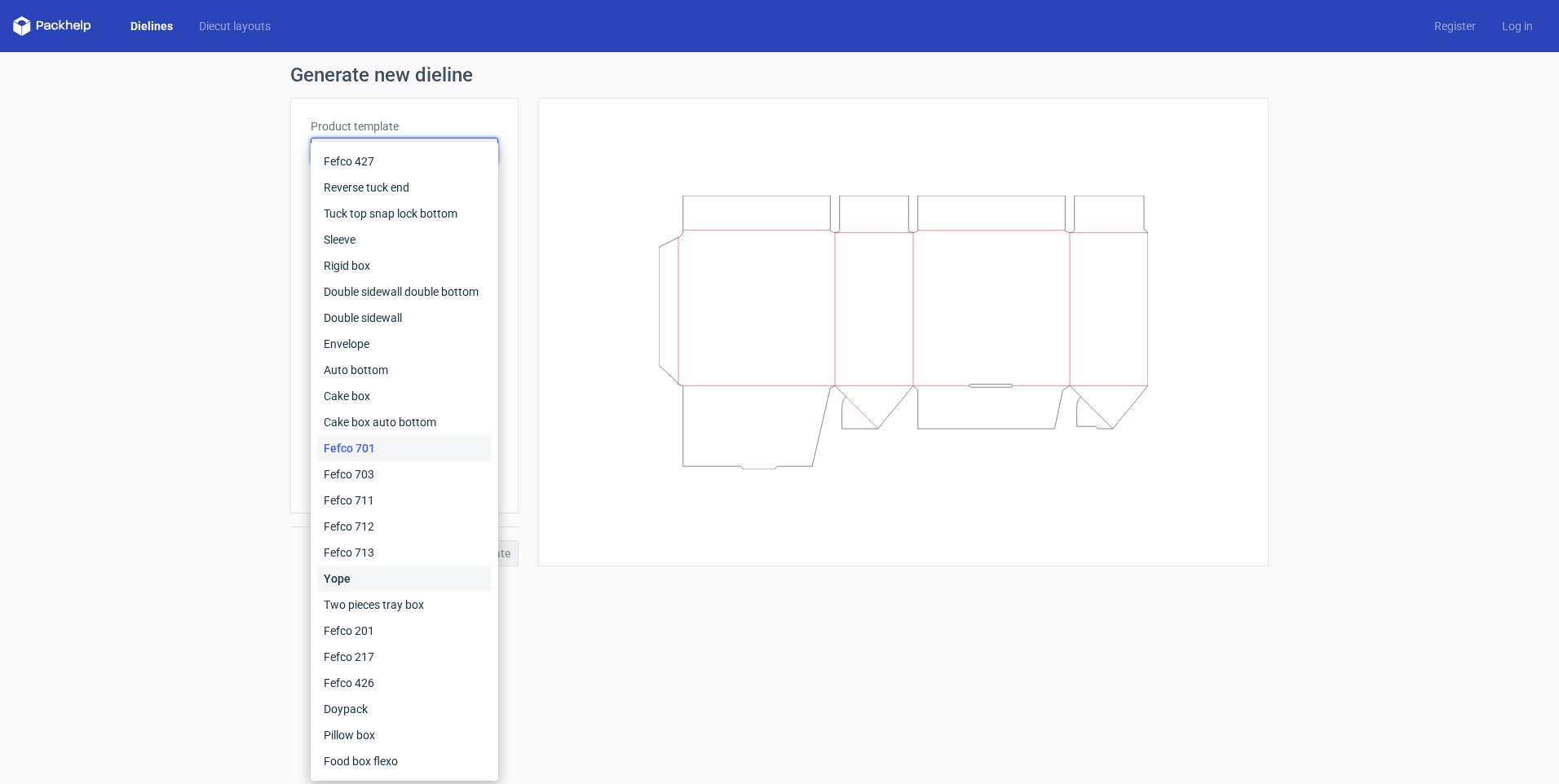
click at [394, 573] on div "Yope" at bounding box center [405, 578] width 175 height 26
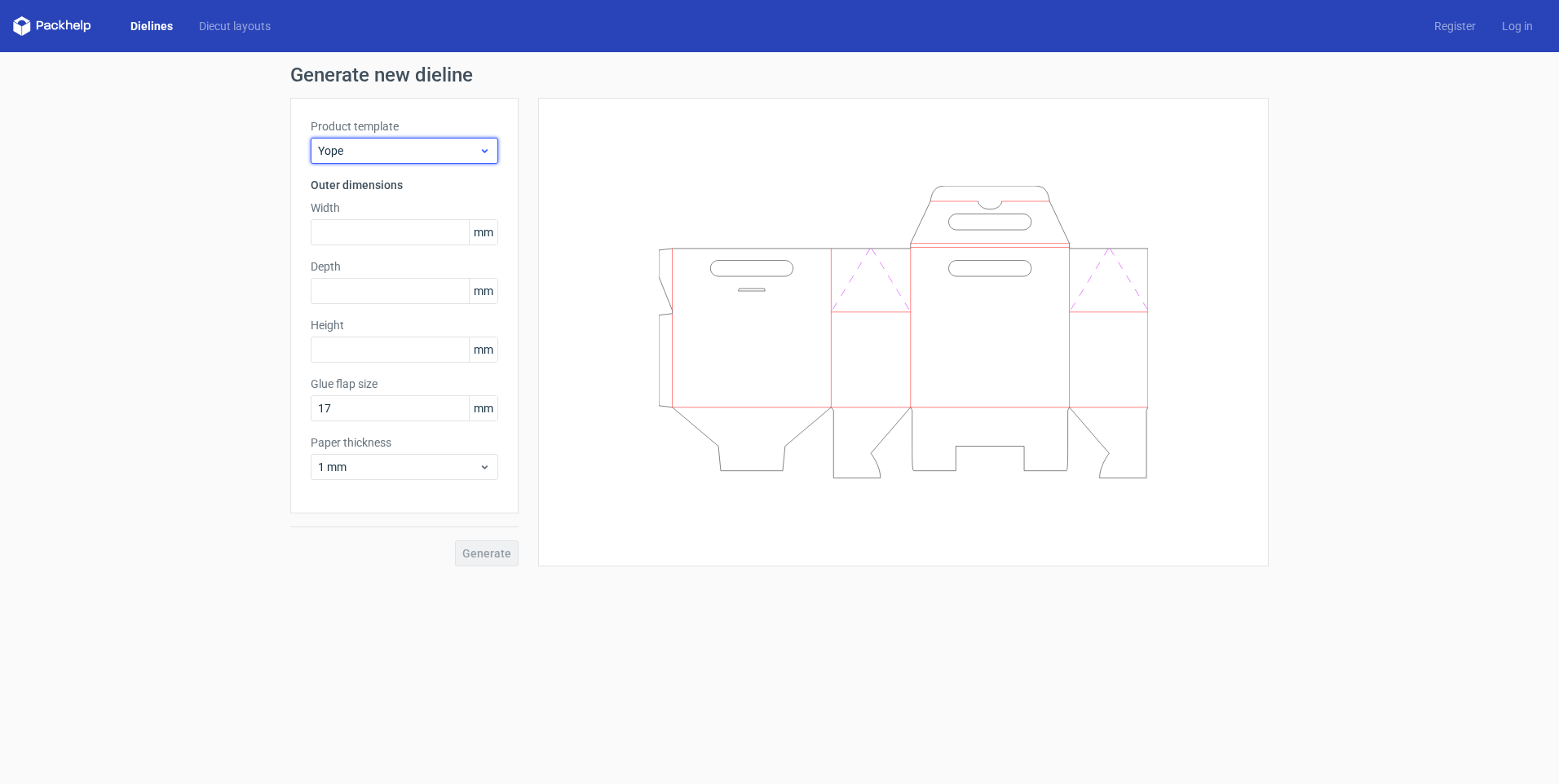
click at [453, 151] on span "Yope" at bounding box center [399, 150] width 161 height 16
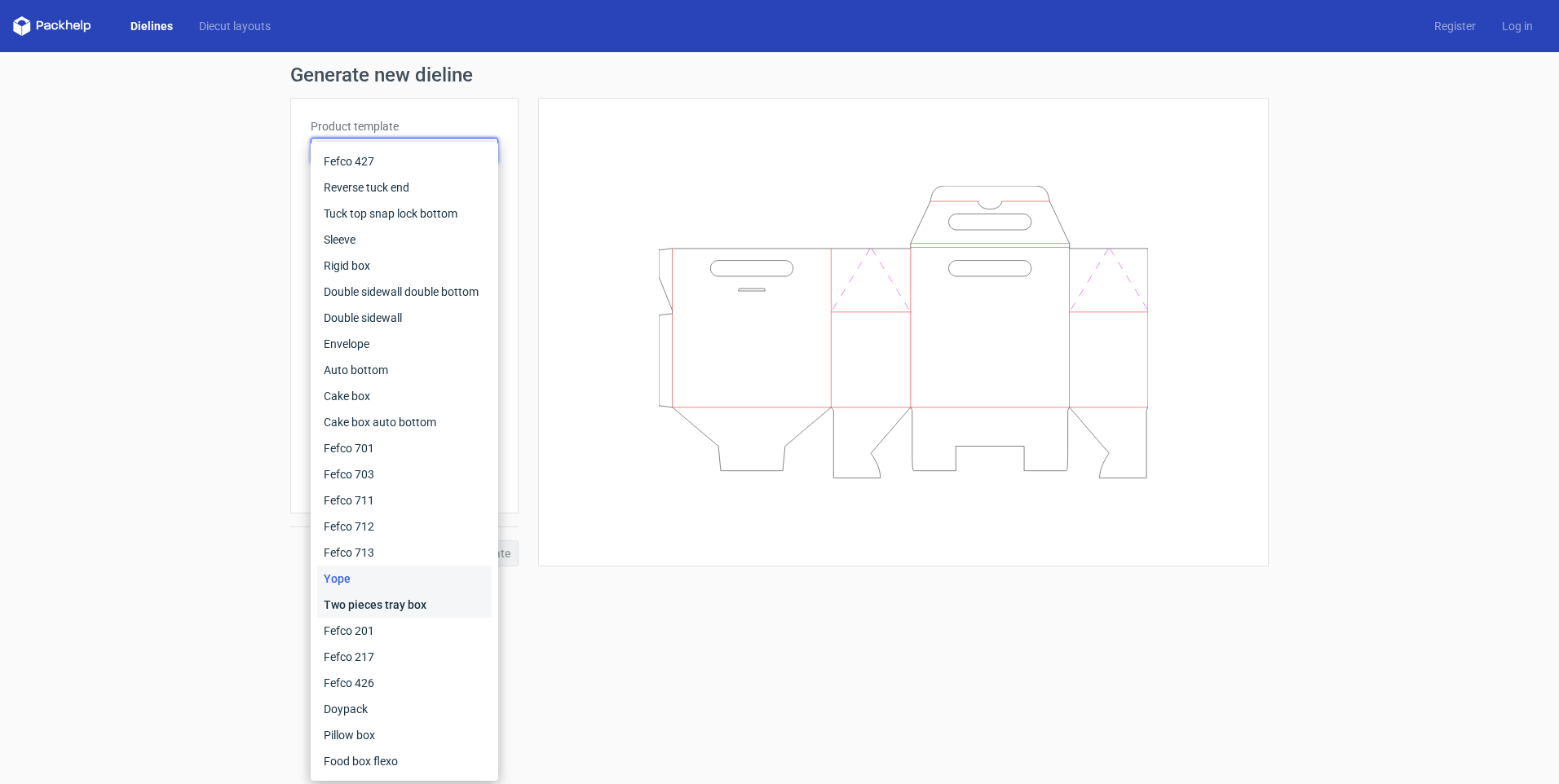
click at [375, 613] on div "Two pieces tray box" at bounding box center [405, 604] width 175 height 26
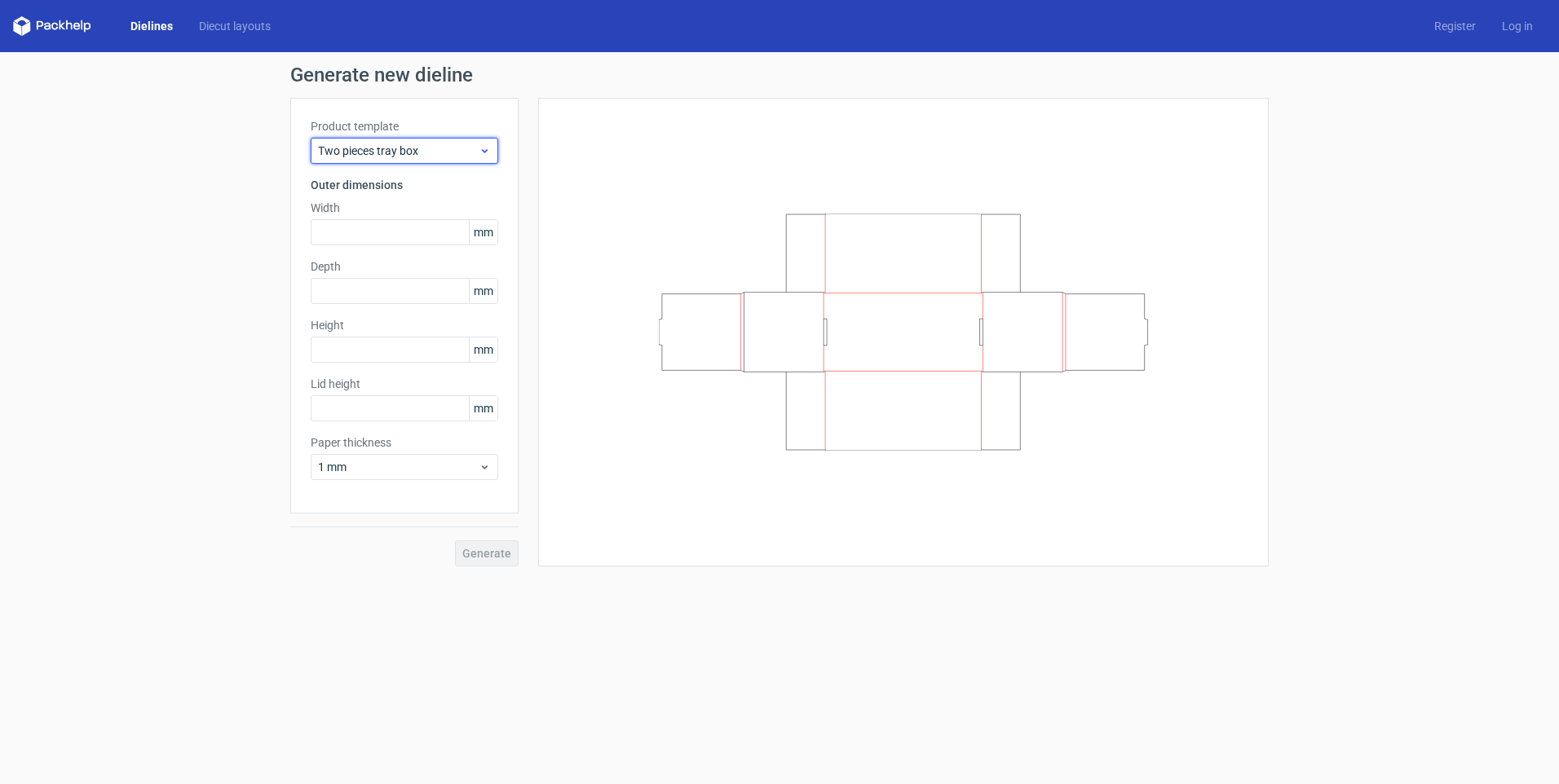
click at [402, 155] on span "Two pieces tray box" at bounding box center [399, 150] width 161 height 16
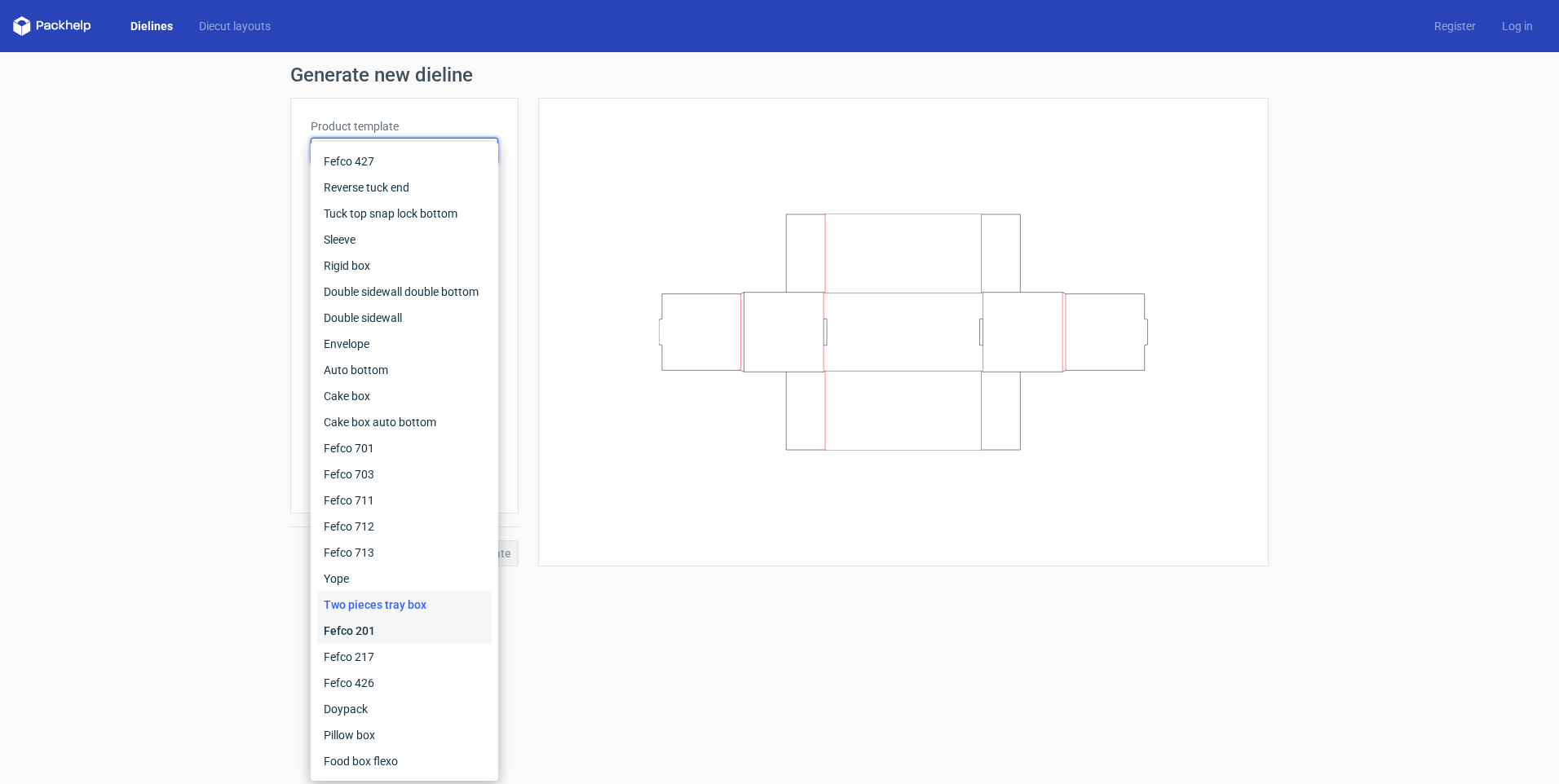
click at [415, 635] on div "Fefco 201" at bounding box center [405, 631] width 175 height 26
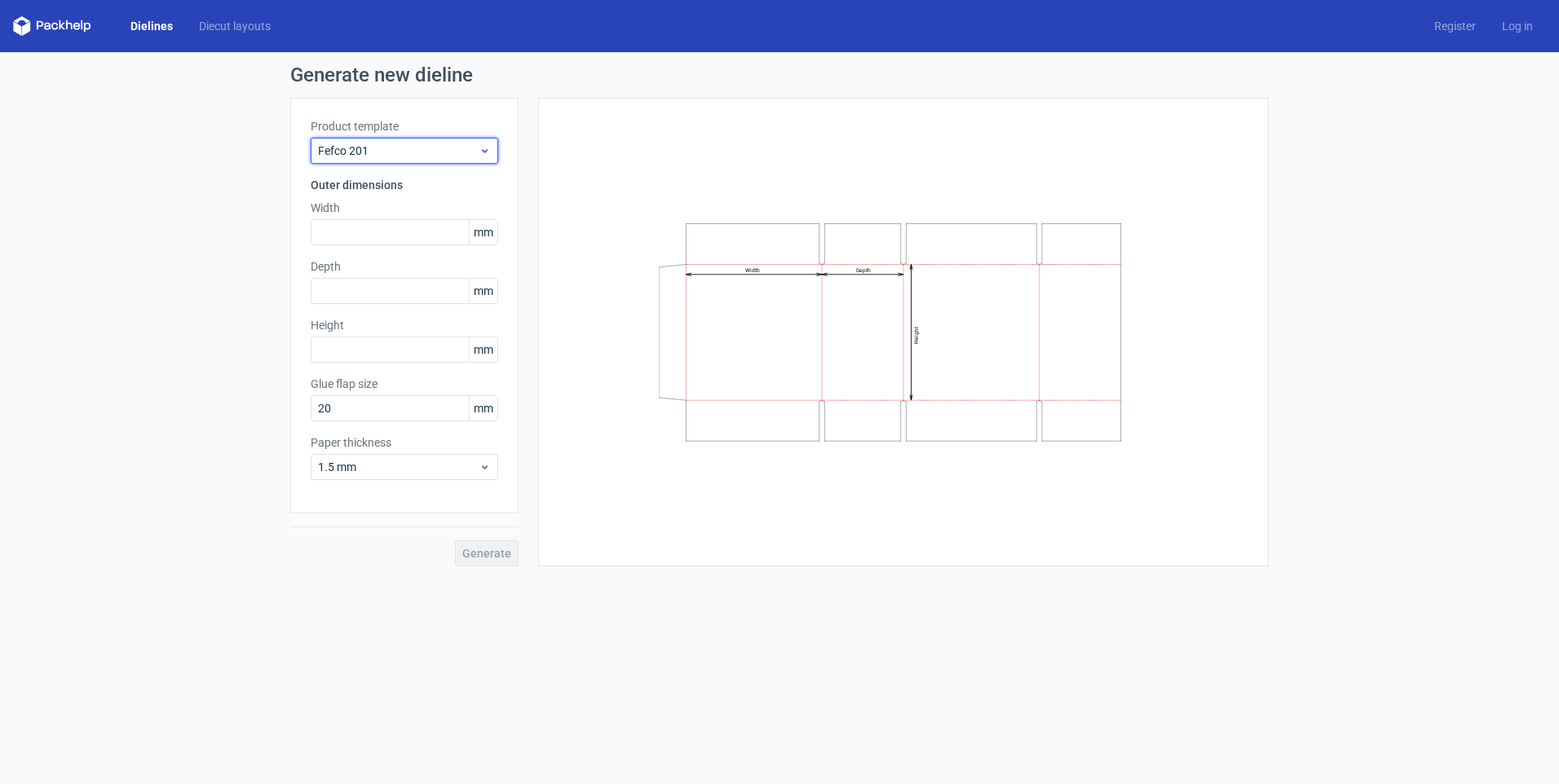
click at [441, 146] on span "Fefco 201" at bounding box center [399, 150] width 161 height 16
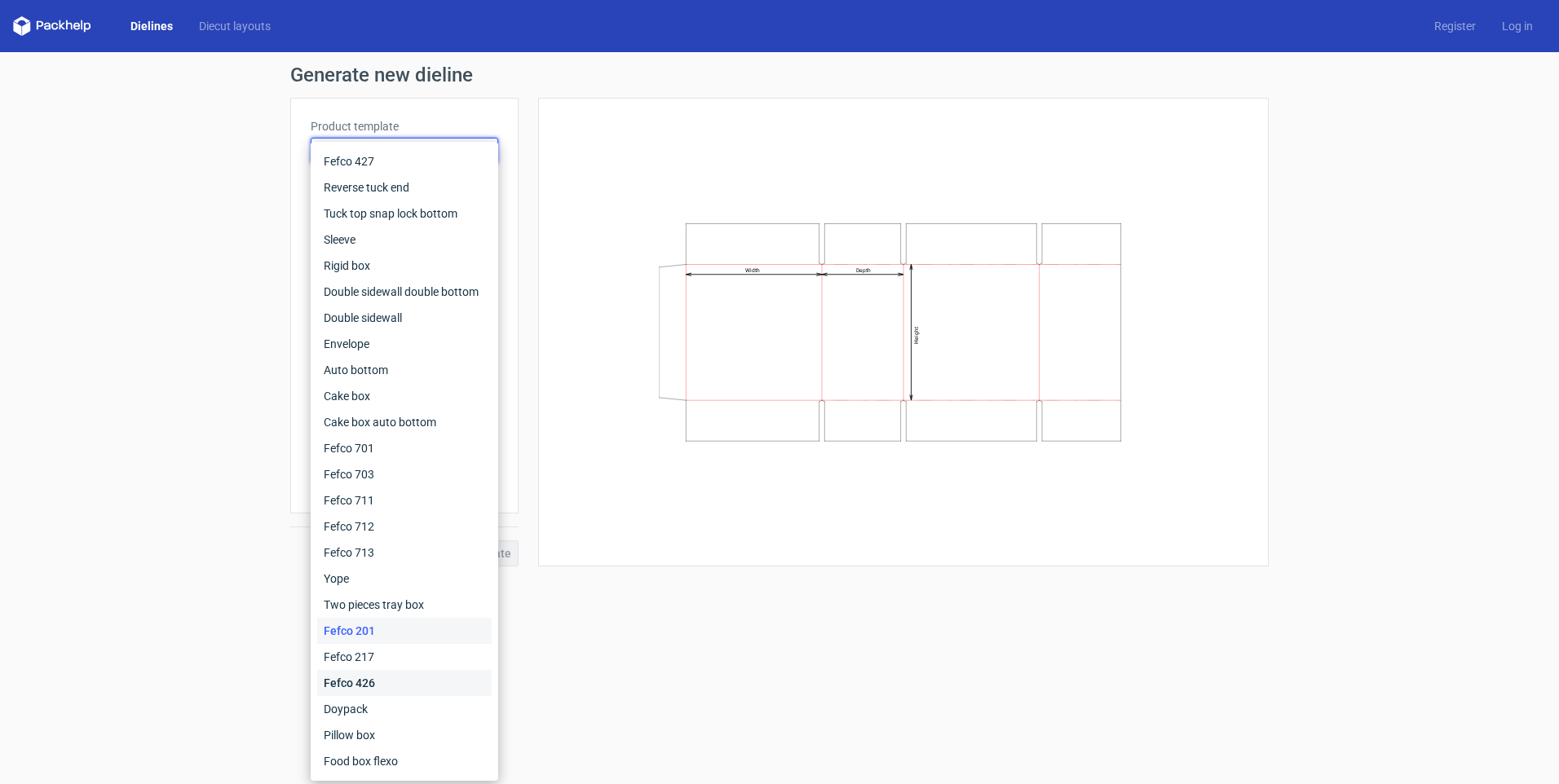
click at [398, 685] on div "Fefco 426" at bounding box center [405, 683] width 175 height 26
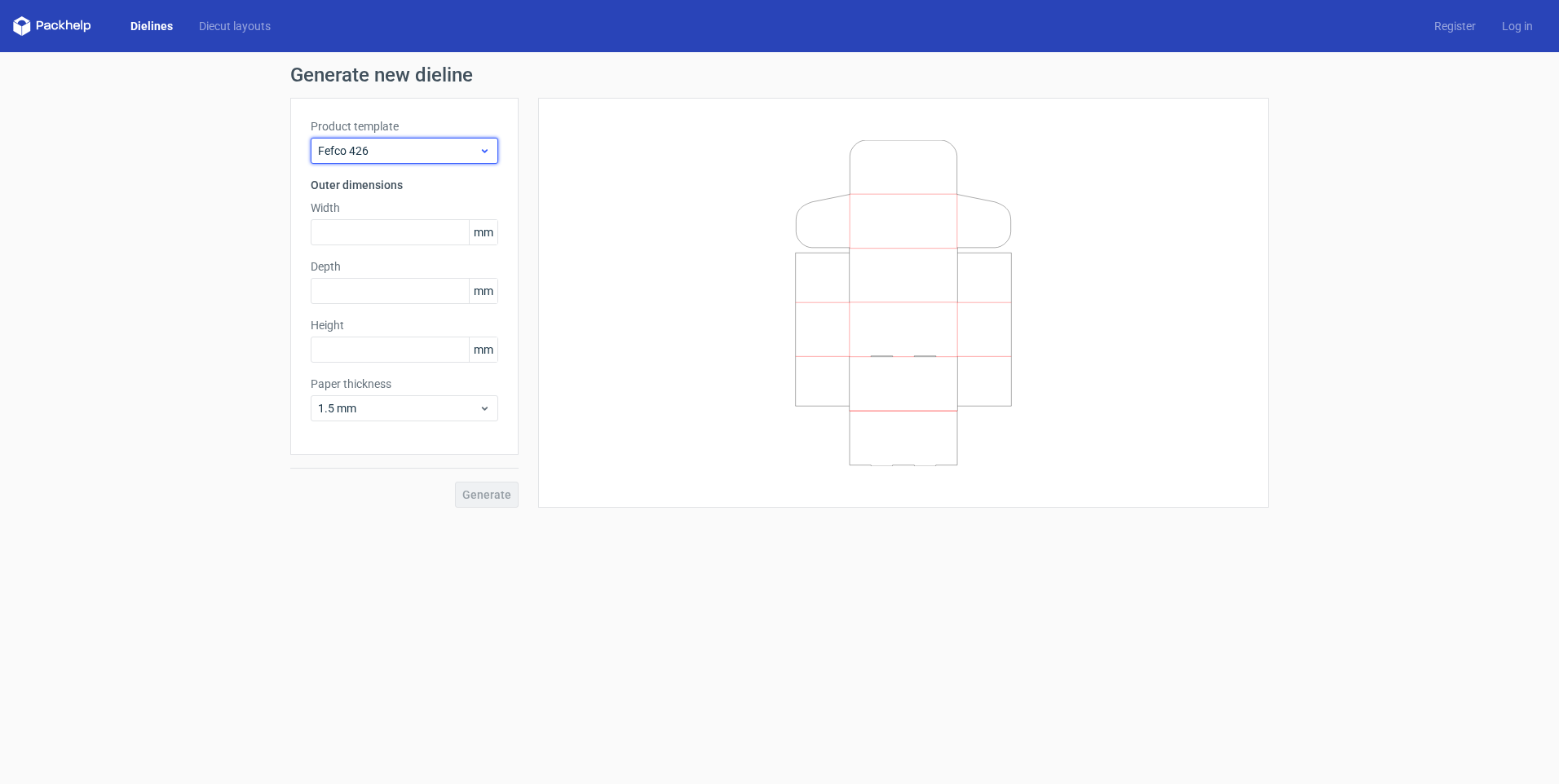
click at [431, 147] on span "Fefco 426" at bounding box center [399, 150] width 161 height 16
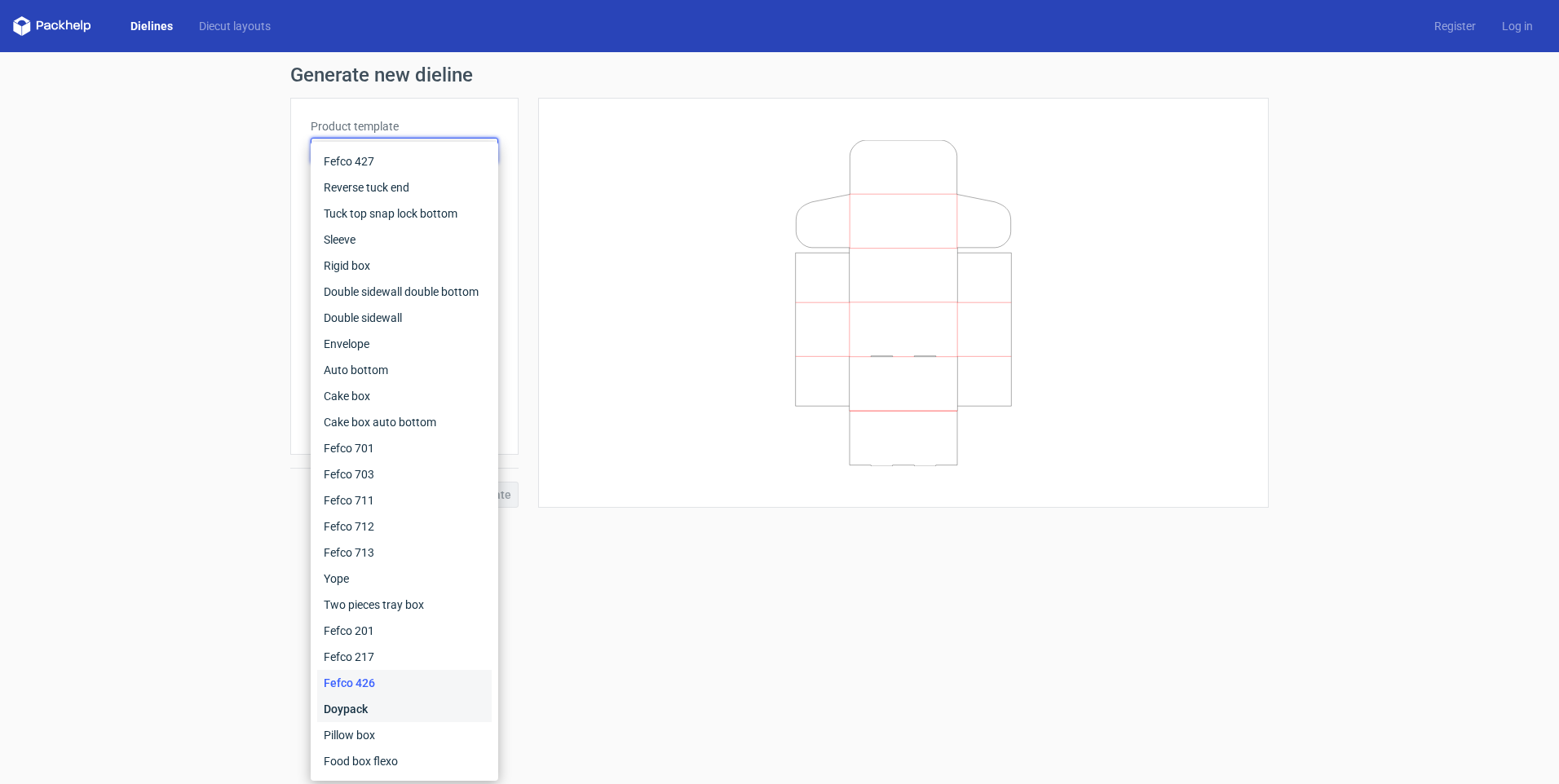
drag, startPoint x: 367, startPoint y: 706, endPoint x: 401, endPoint y: 371, distance: 336.7
click at [368, 706] on div "Doypack" at bounding box center [405, 709] width 175 height 26
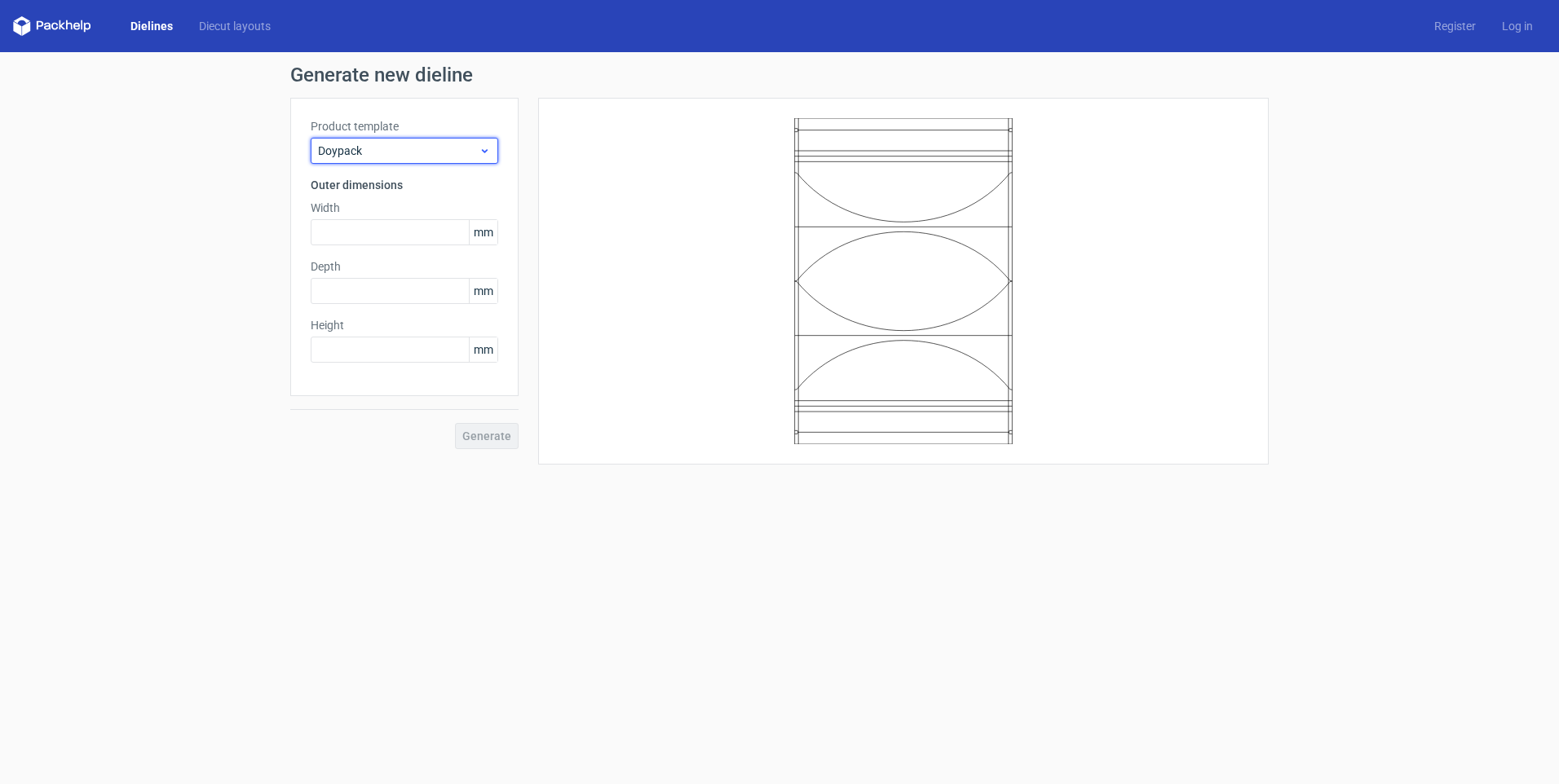
click at [415, 152] on span "Doypack" at bounding box center [399, 150] width 161 height 16
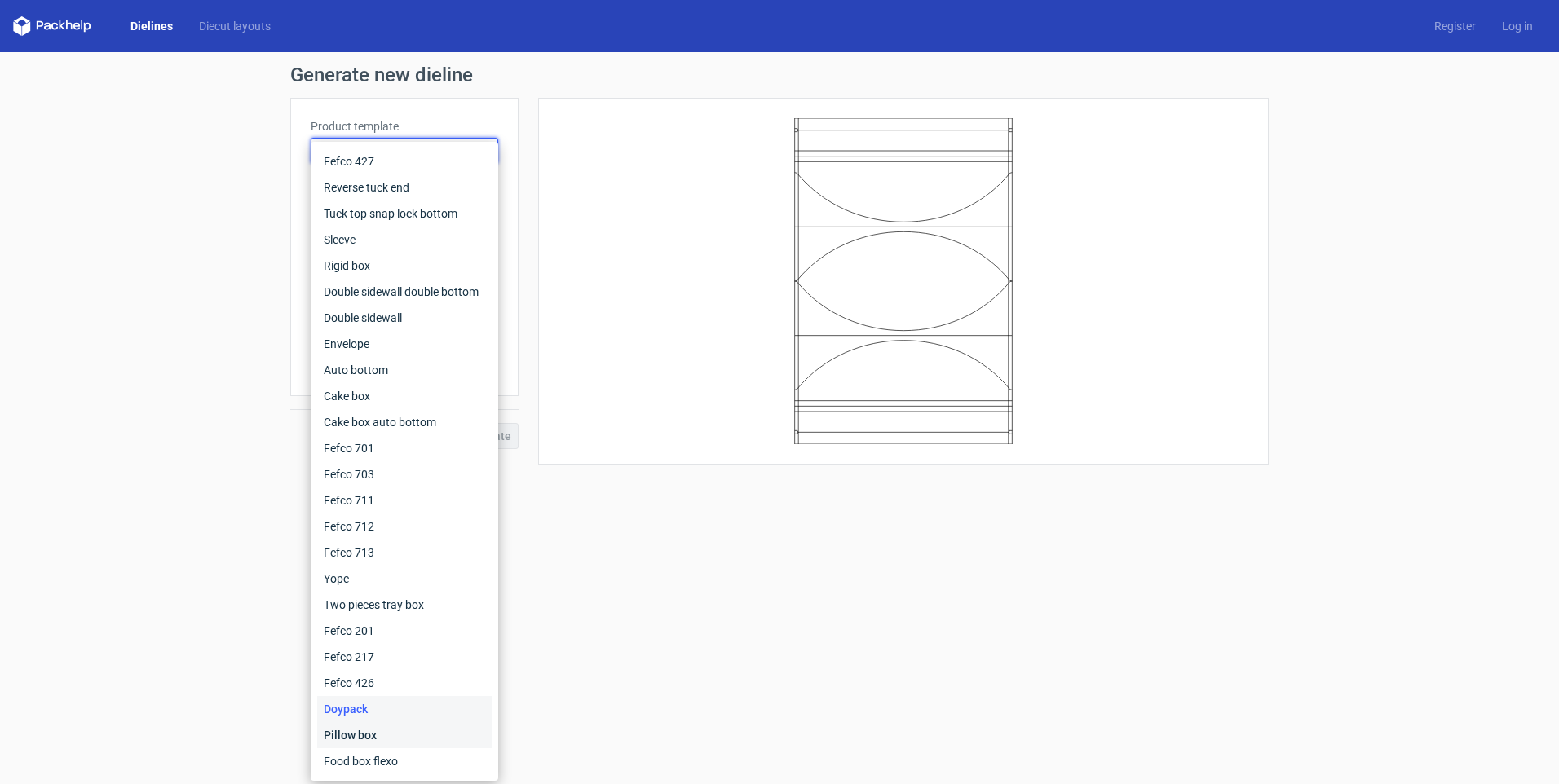
drag, startPoint x: 370, startPoint y: 731, endPoint x: 381, endPoint y: 729, distance: 11.2
click at [373, 731] on div "Pillow box" at bounding box center [405, 735] width 175 height 26
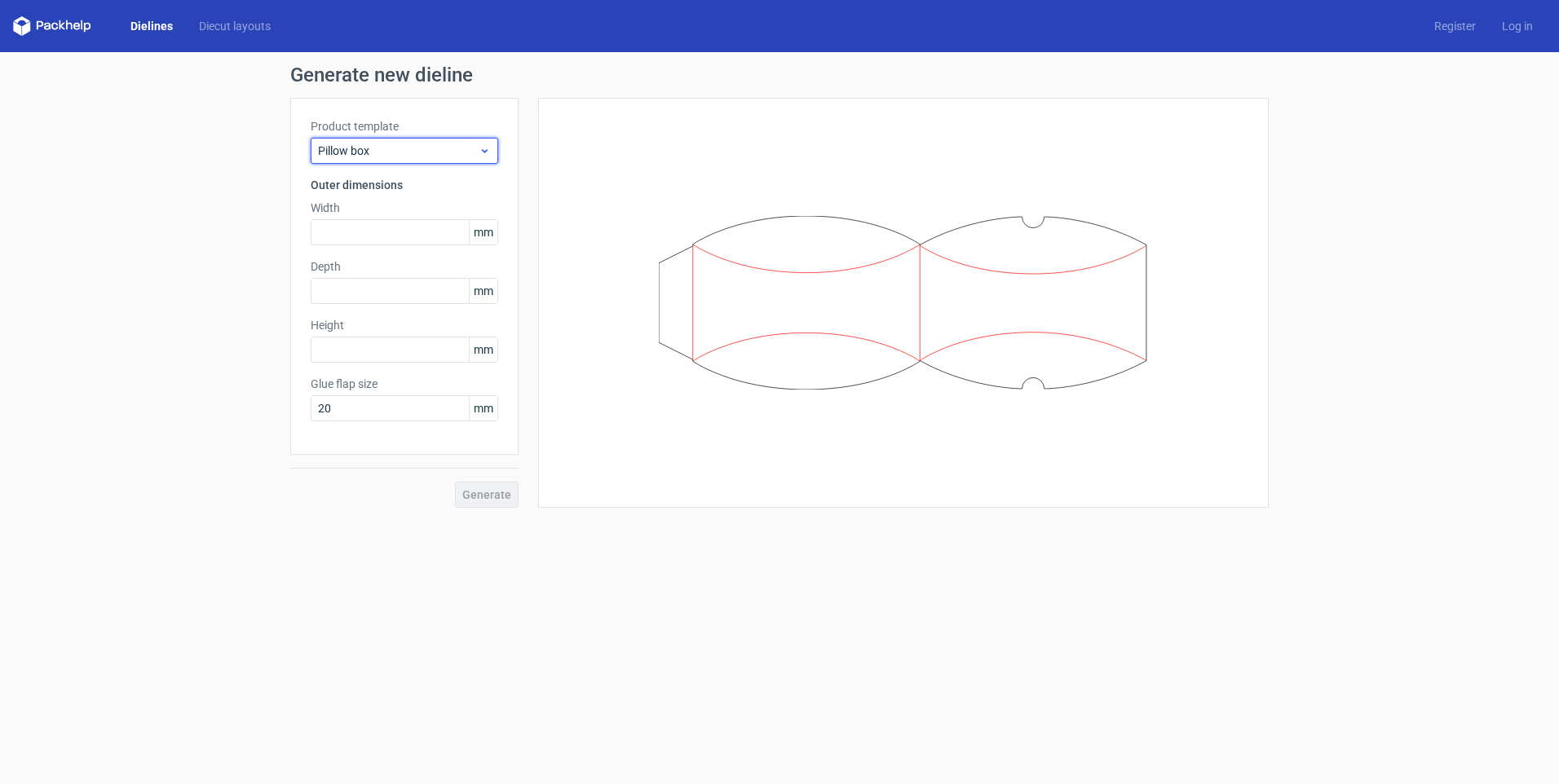
click at [445, 152] on span "Pillow box" at bounding box center [399, 150] width 161 height 16
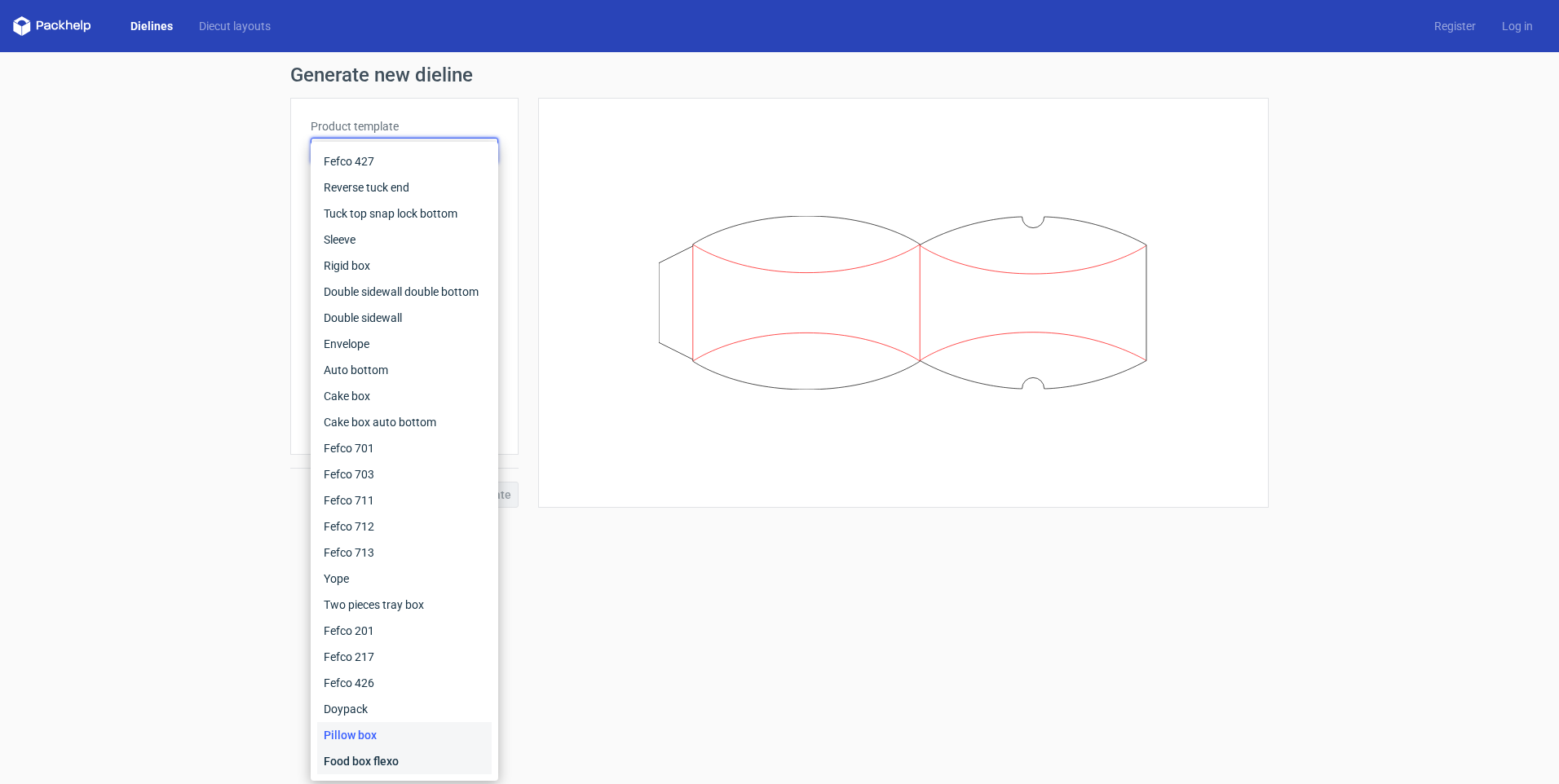
click at [401, 755] on div "Food box flexo" at bounding box center [405, 761] width 175 height 26
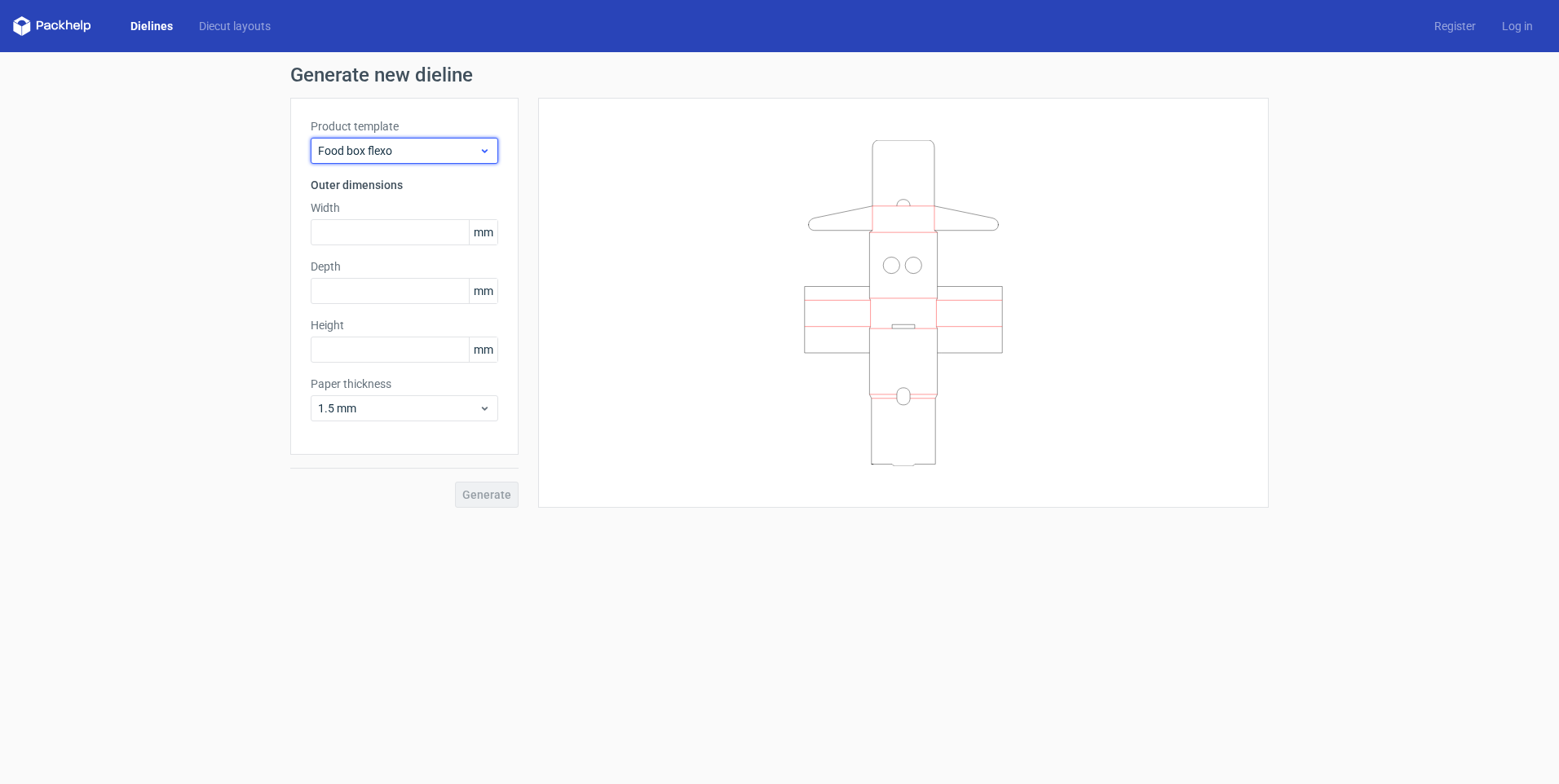
click at [424, 152] on span "Food box flexo" at bounding box center [399, 150] width 161 height 16
